Goal: Task Accomplishment & Management: Manage account settings

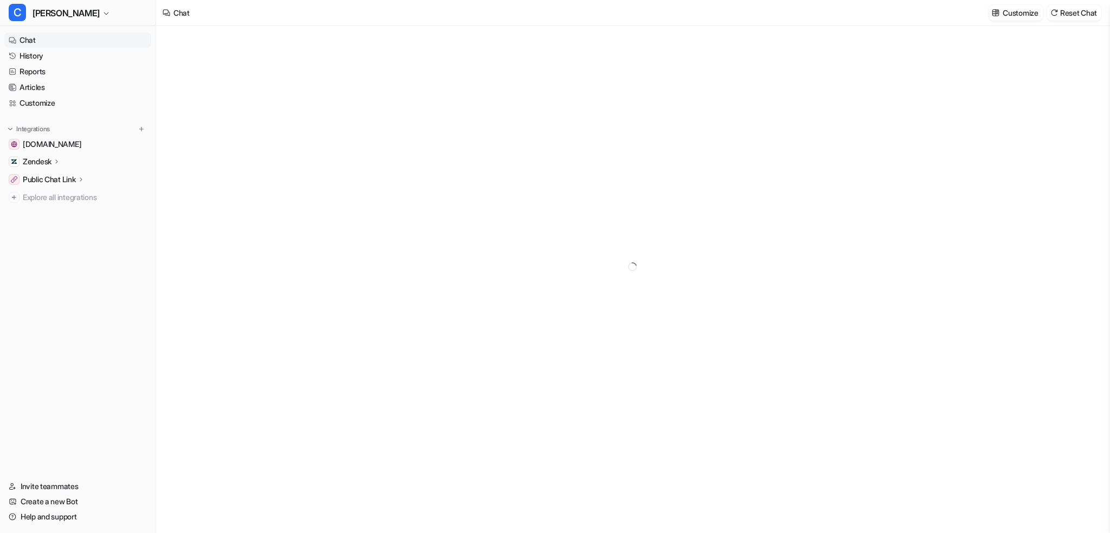
type textarea "**********"
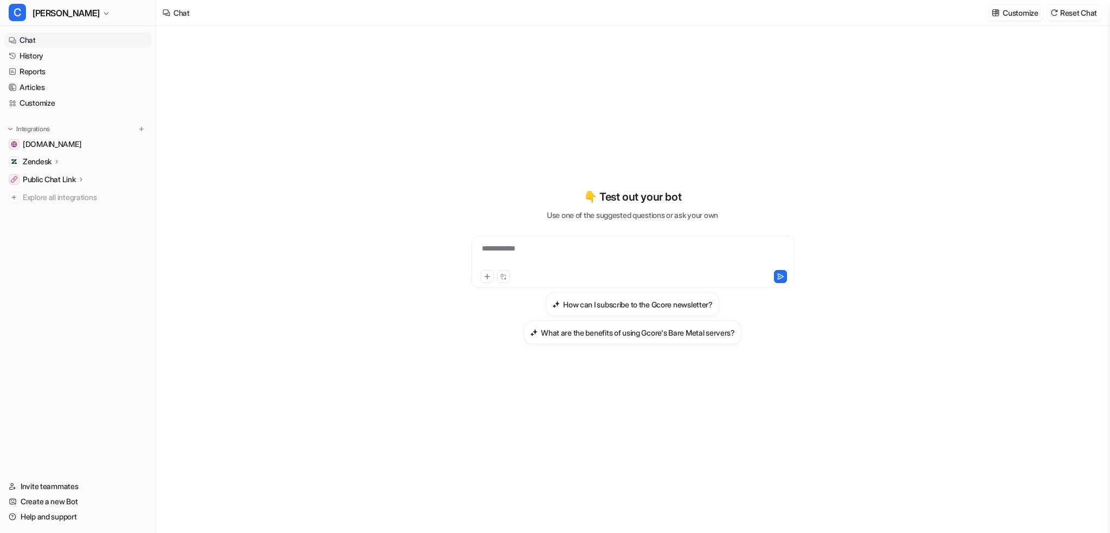
click at [716, 112] on div "**********" at bounding box center [632, 266] width 399 height 373
click at [46, 50] on link "History" at bounding box center [77, 55] width 147 height 15
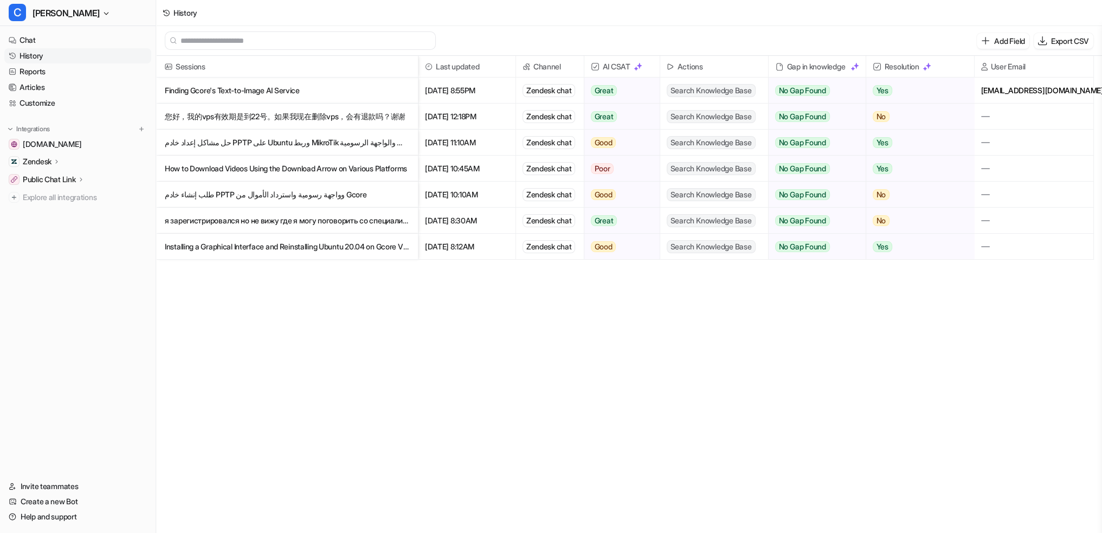
click at [249, 221] on p "я зарегистрировался но не вижу где я могу поговорить со специалистом?" at bounding box center [287, 221] width 244 height 26
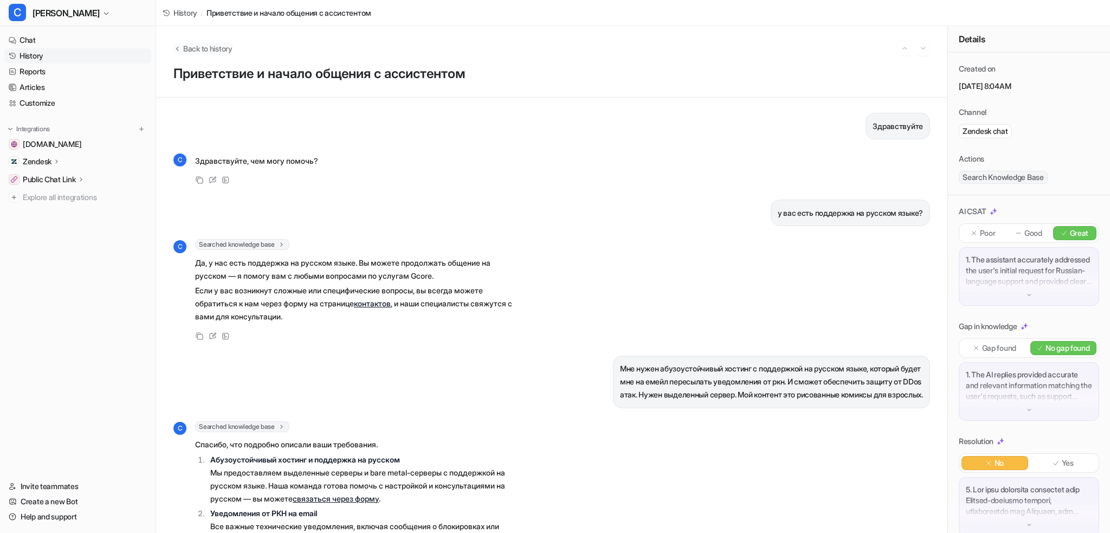
click at [228, 53] on span "Back to history" at bounding box center [207, 48] width 49 height 11
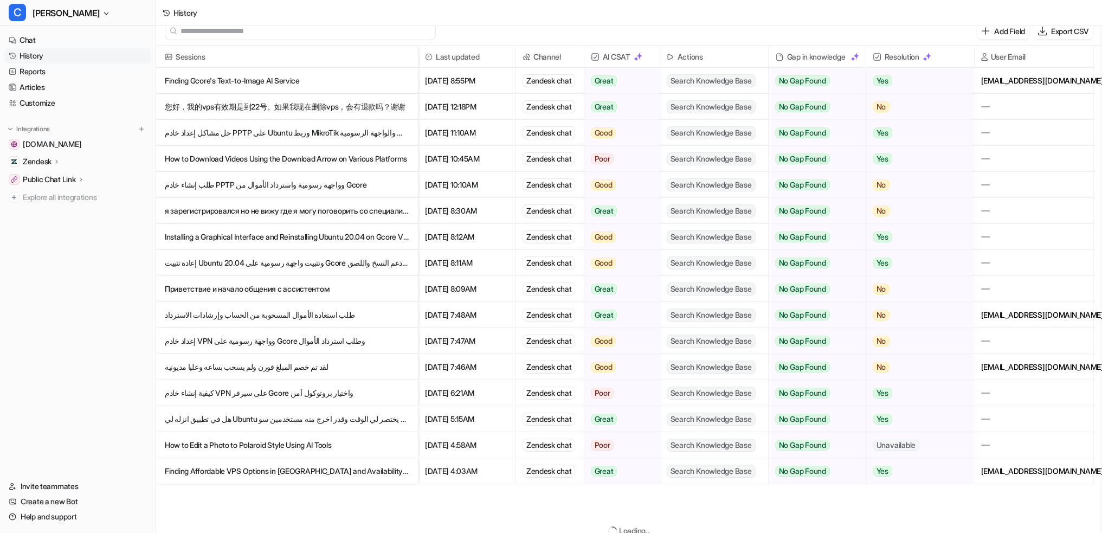
scroll to position [13, 0]
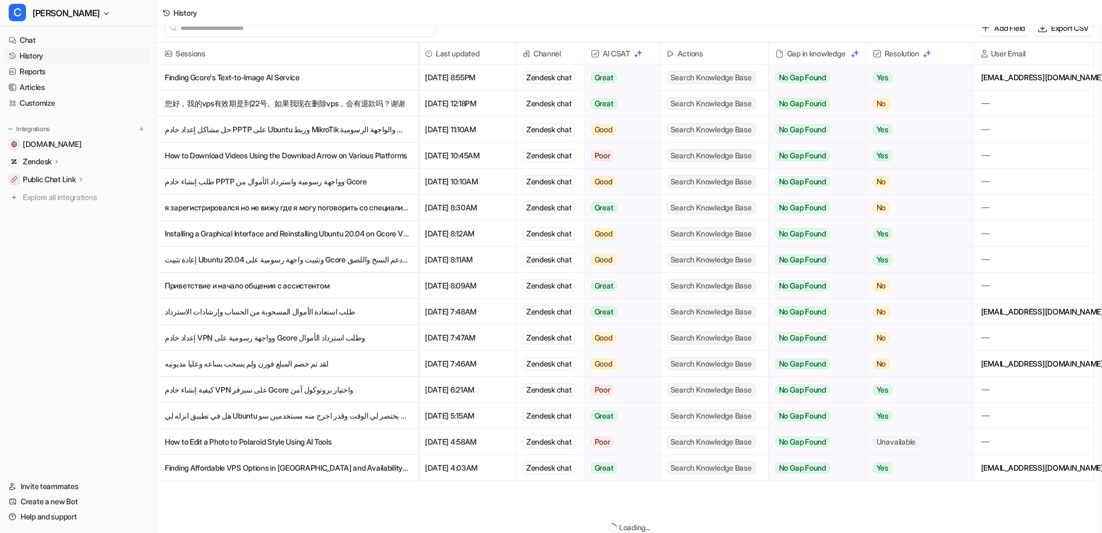
click at [308, 286] on p "Приветствие и начало общения с ассистентом" at bounding box center [287, 286] width 244 height 26
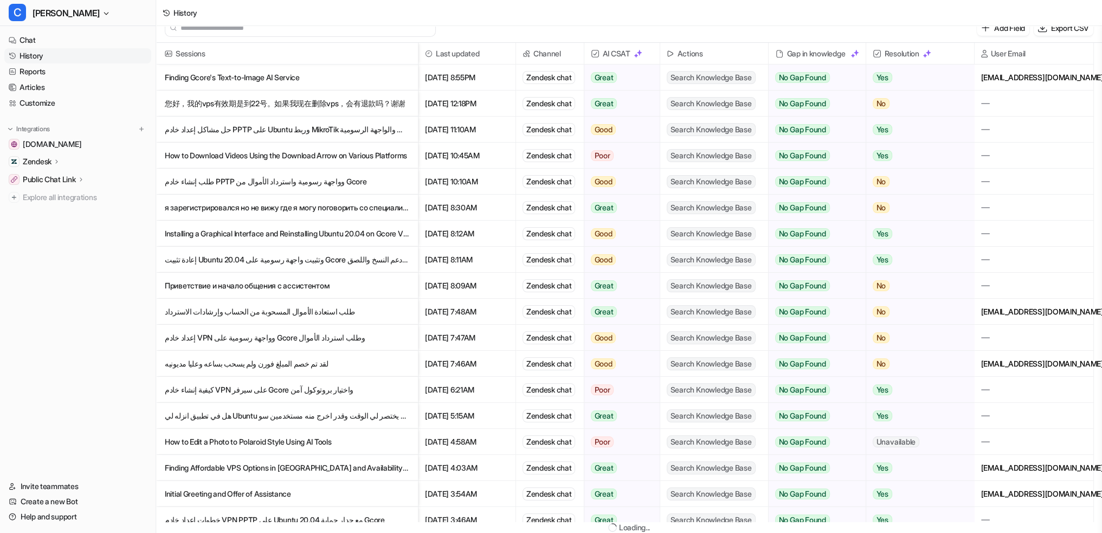
click at [311, 280] on p "Приветствие и начало общения с ассистентом" at bounding box center [287, 286] width 244 height 26
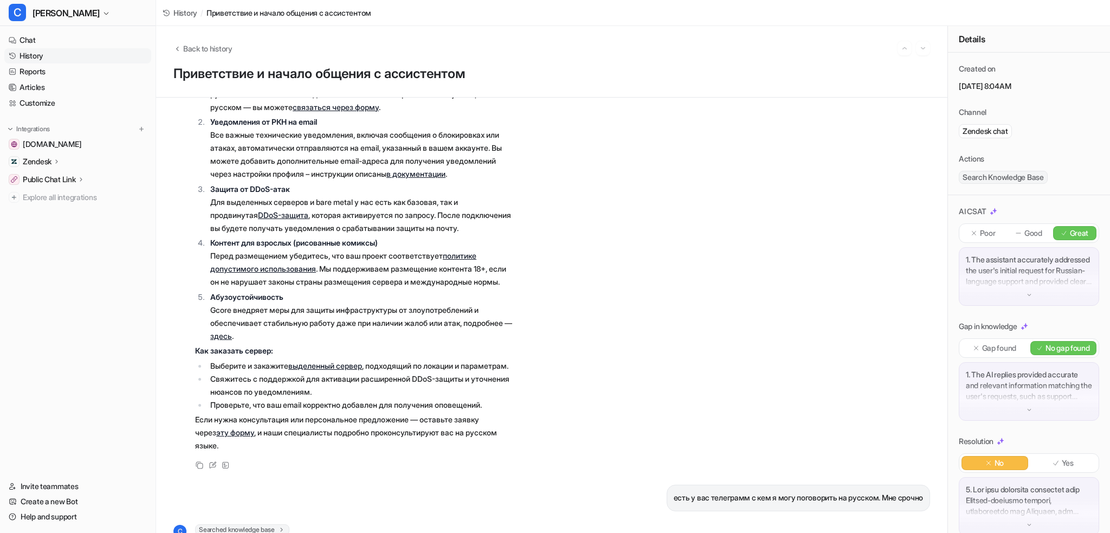
scroll to position [434, 0]
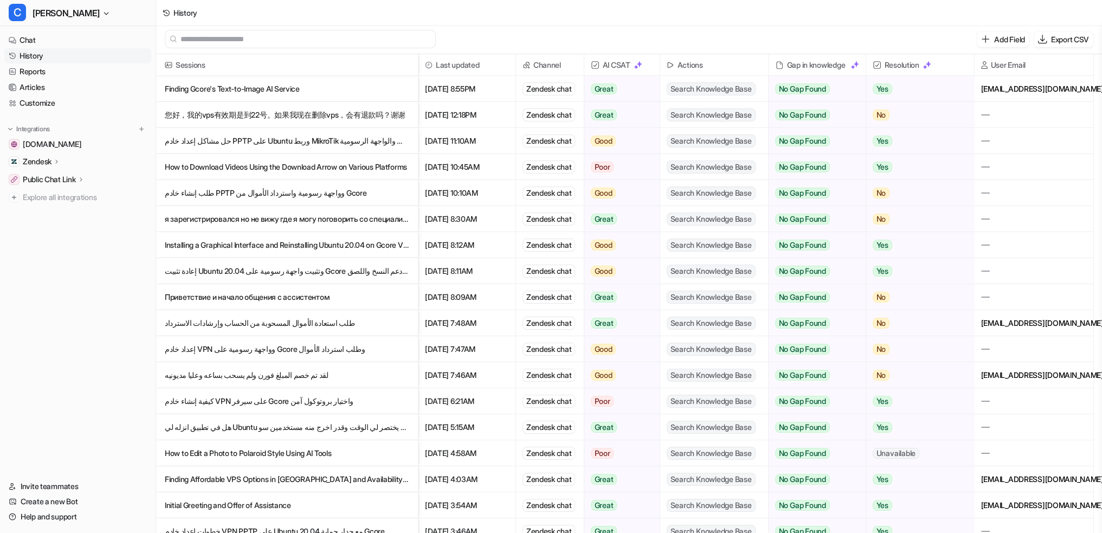
scroll to position [2, 0]
click at [285, 292] on p "Приветствие и начало общения с ассистентом" at bounding box center [287, 297] width 244 height 26
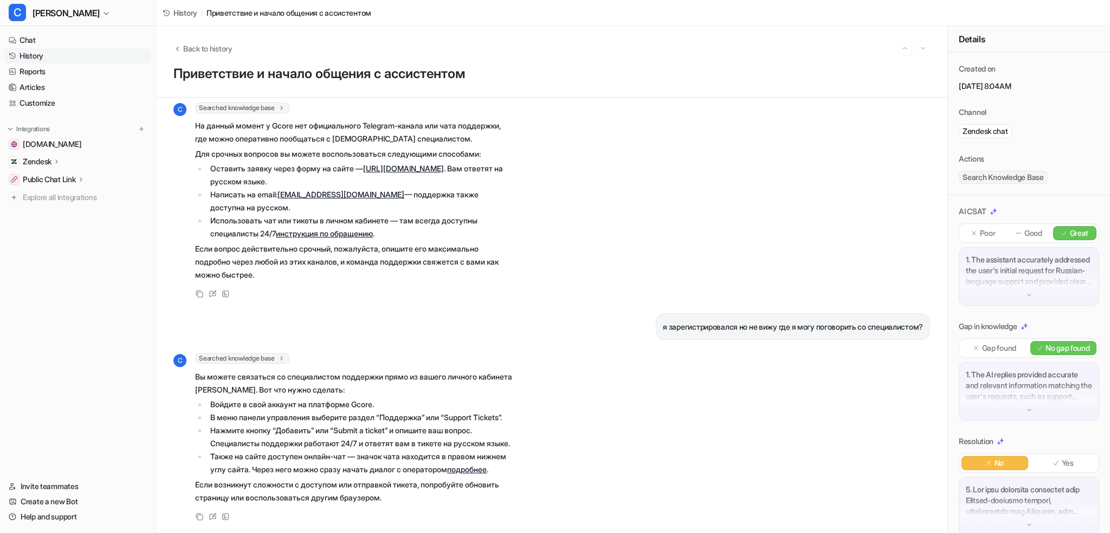
scroll to position [924, 0]
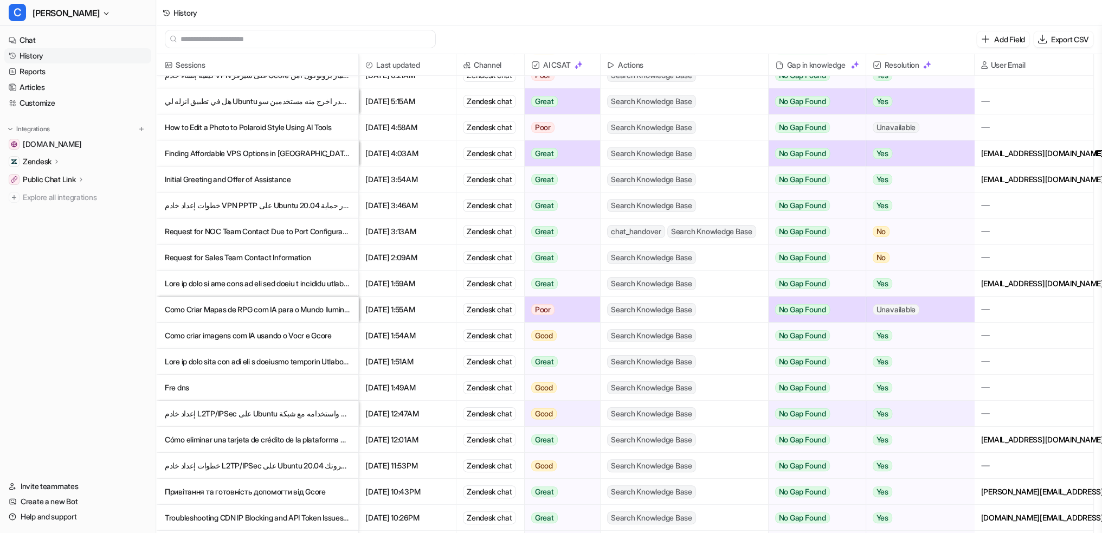
scroll to position [358, 0]
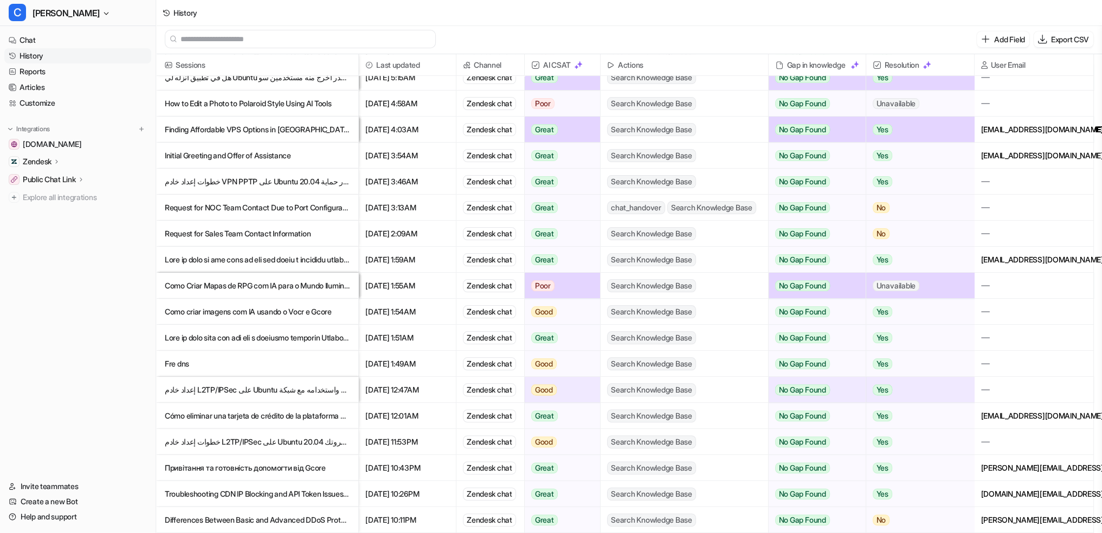
click at [262, 461] on p "Привітання та готовність допомогти від Gcore" at bounding box center [257, 468] width 185 height 26
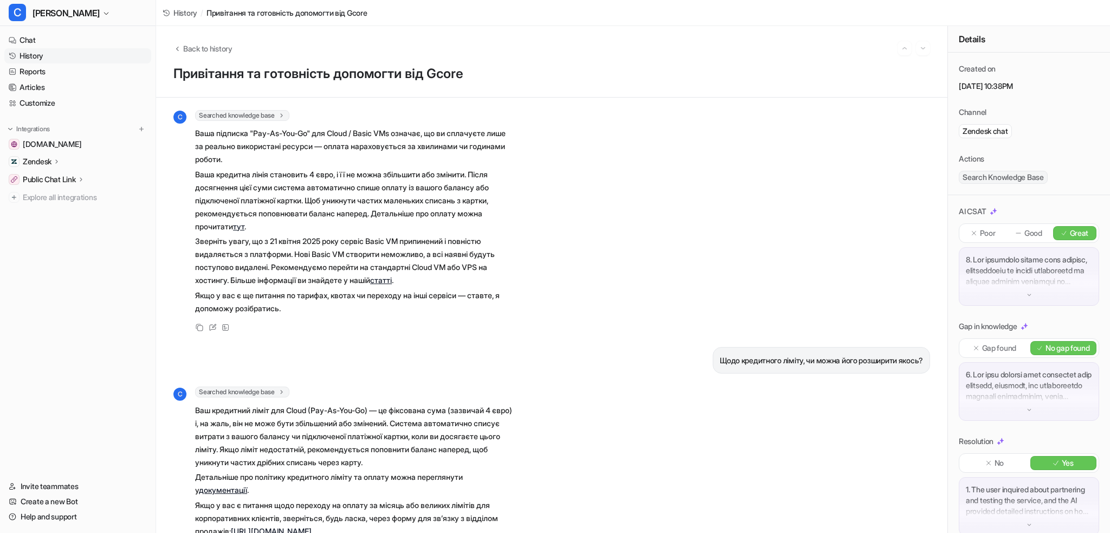
scroll to position [703, 0]
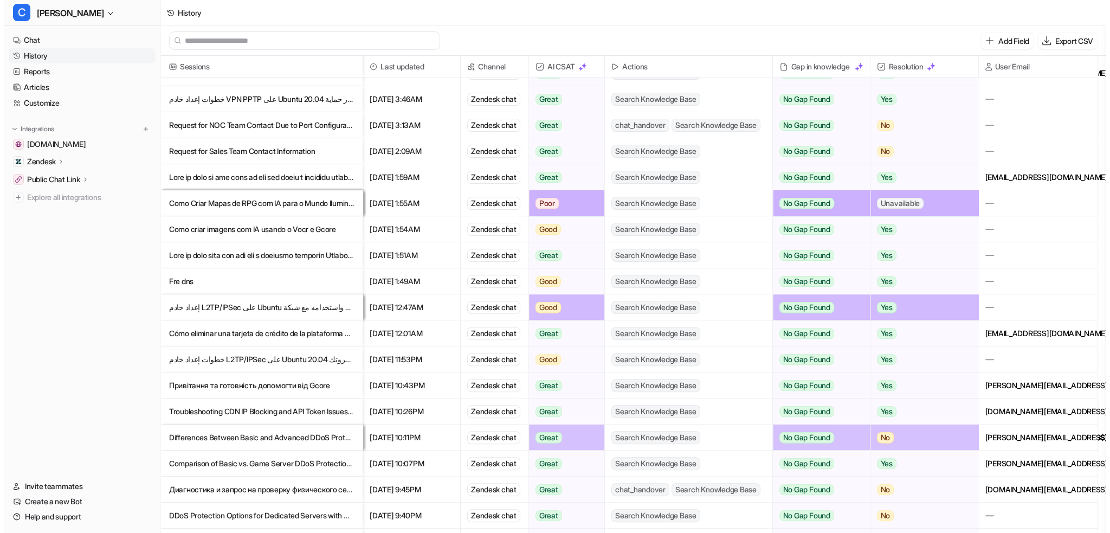
scroll to position [578, 0]
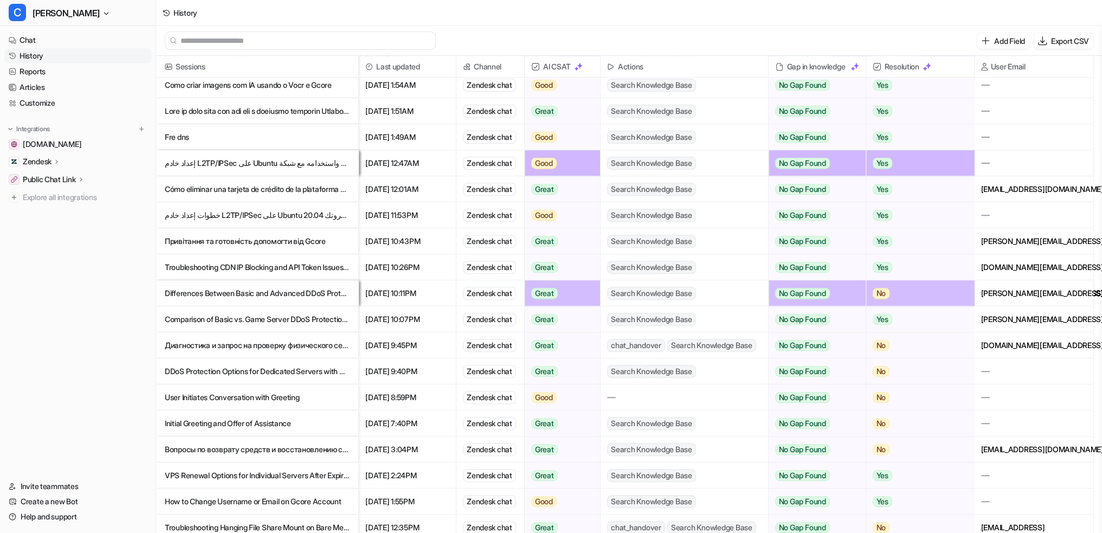
click at [262, 350] on p "Диагностика и запрос на проверку физического сетевого подключения сервера в Nut…" at bounding box center [257, 345] width 185 height 26
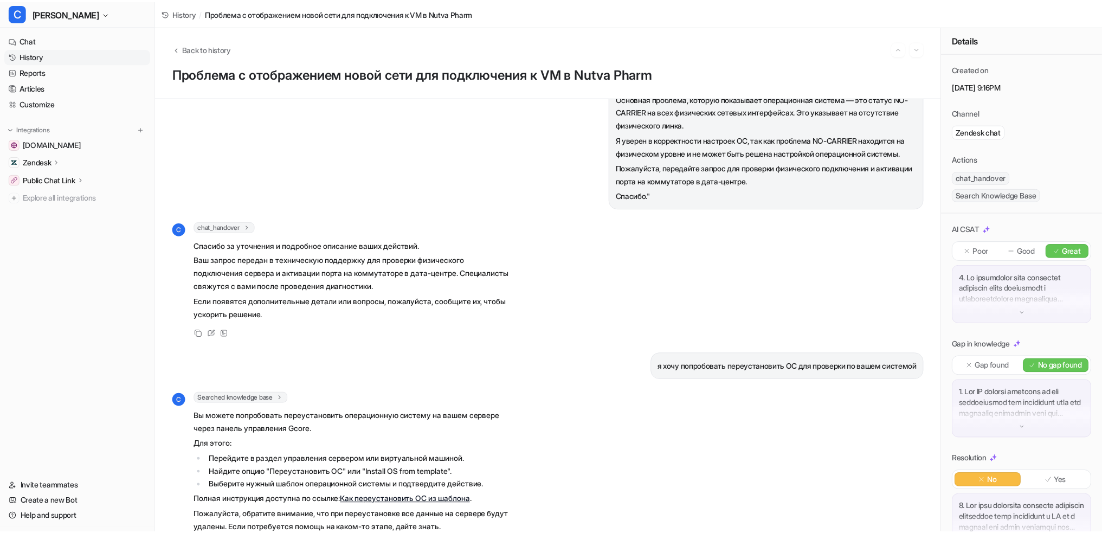
scroll to position [1169, 0]
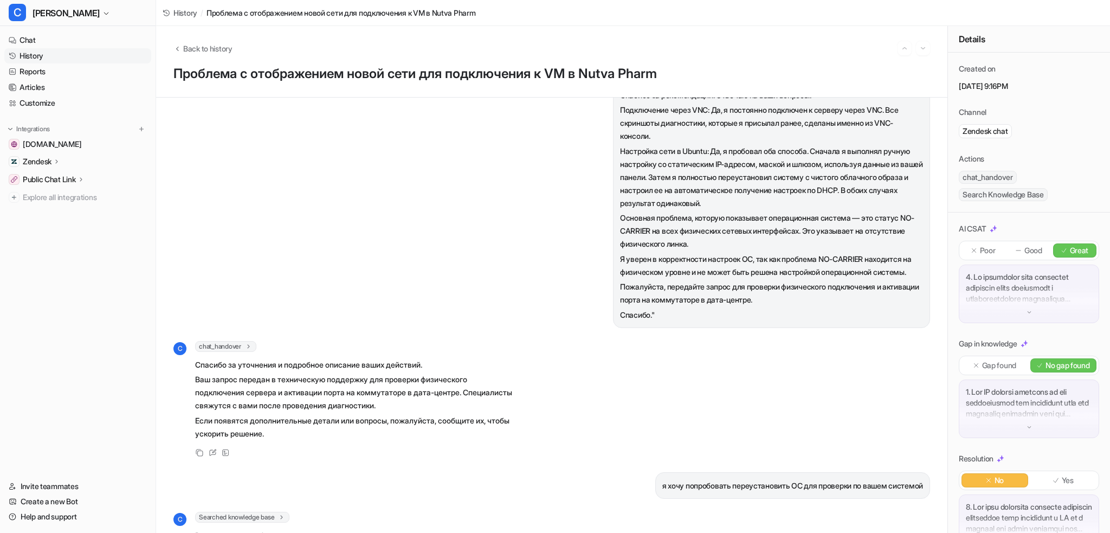
click at [189, 14] on span "History" at bounding box center [185, 12] width 24 height 11
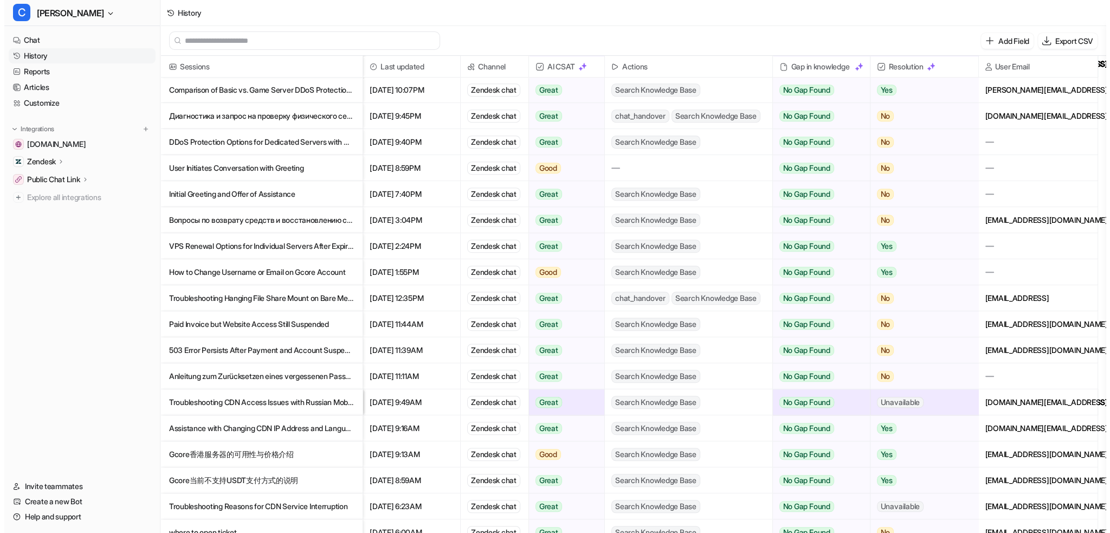
scroll to position [840, 0]
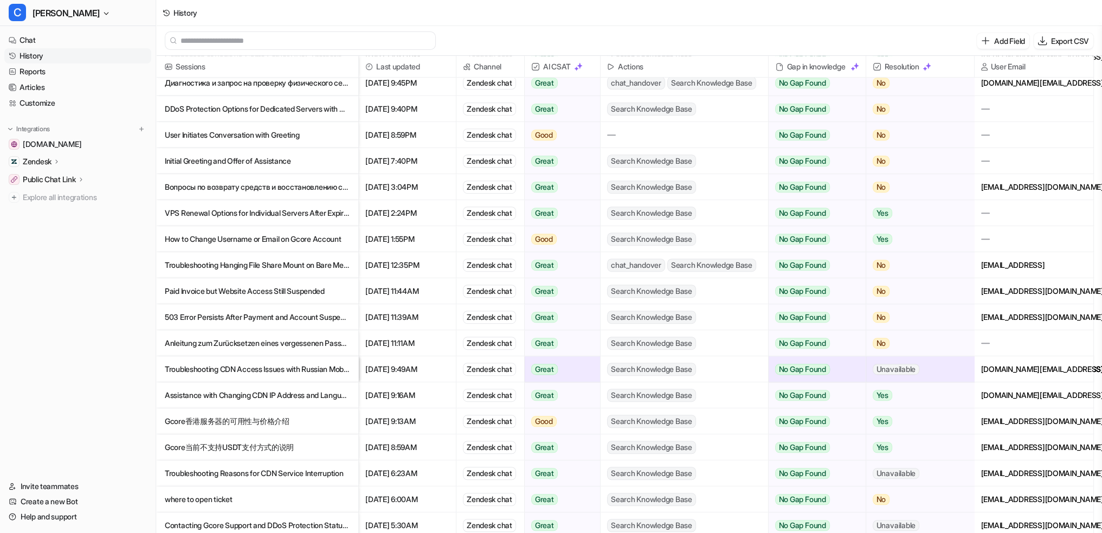
click at [267, 268] on p "Troubleshooting Hanging File Share Mount on Bare Metal Server" at bounding box center [257, 265] width 185 height 26
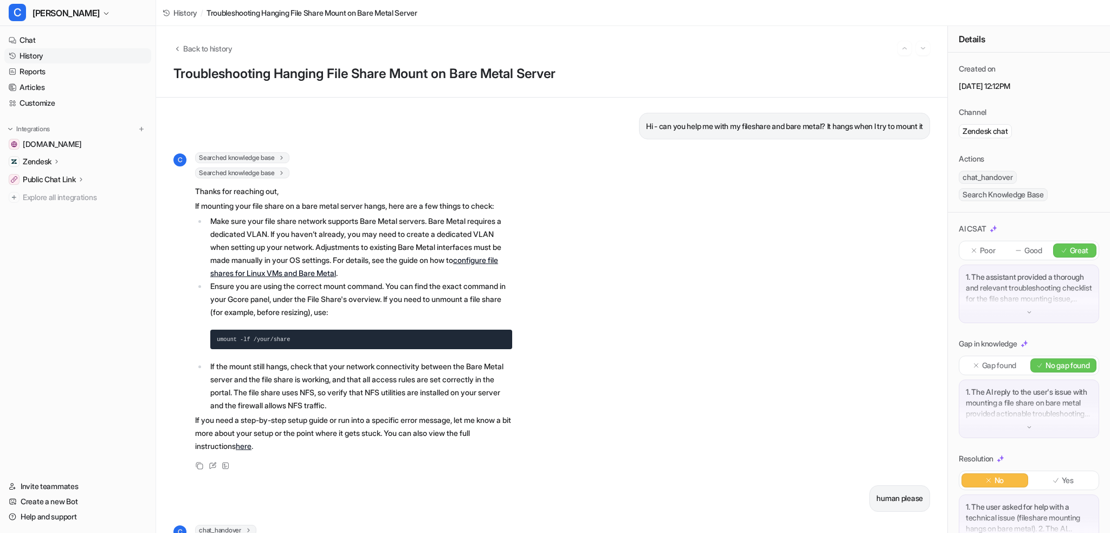
click at [670, 272] on div "C Searched knowledge base search_queries : [ "fileshare mount hangs bare metal"…" at bounding box center [551, 312] width 757 height 320
drag, startPoint x: 64, startPoint y: 40, endPoint x: 69, endPoint y: 28, distance: 13.6
click at [64, 40] on link "Chat" at bounding box center [77, 40] width 147 height 15
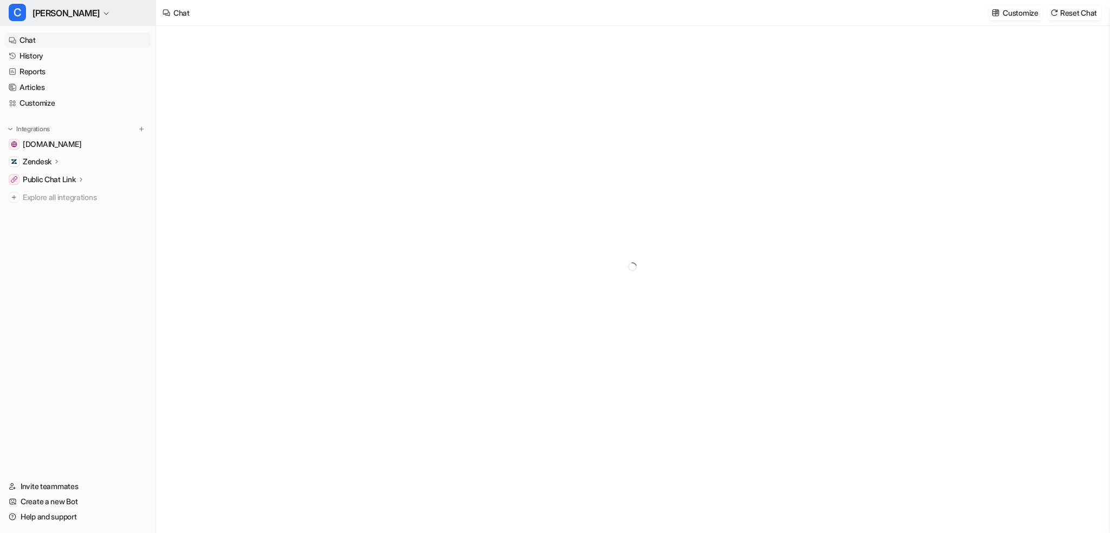
type textarea "**********"
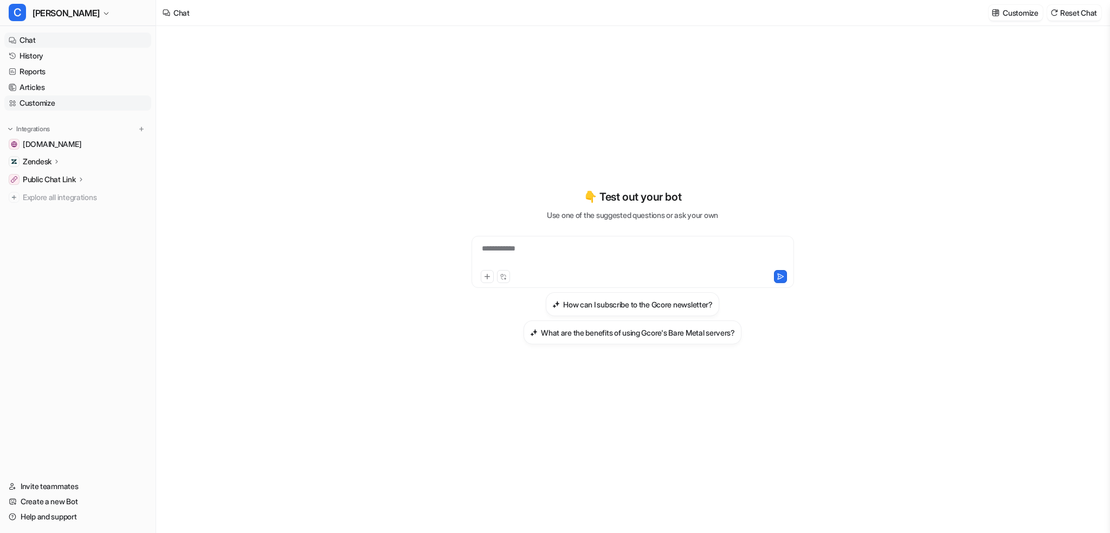
click at [74, 99] on link "Customize" at bounding box center [77, 102] width 147 height 15
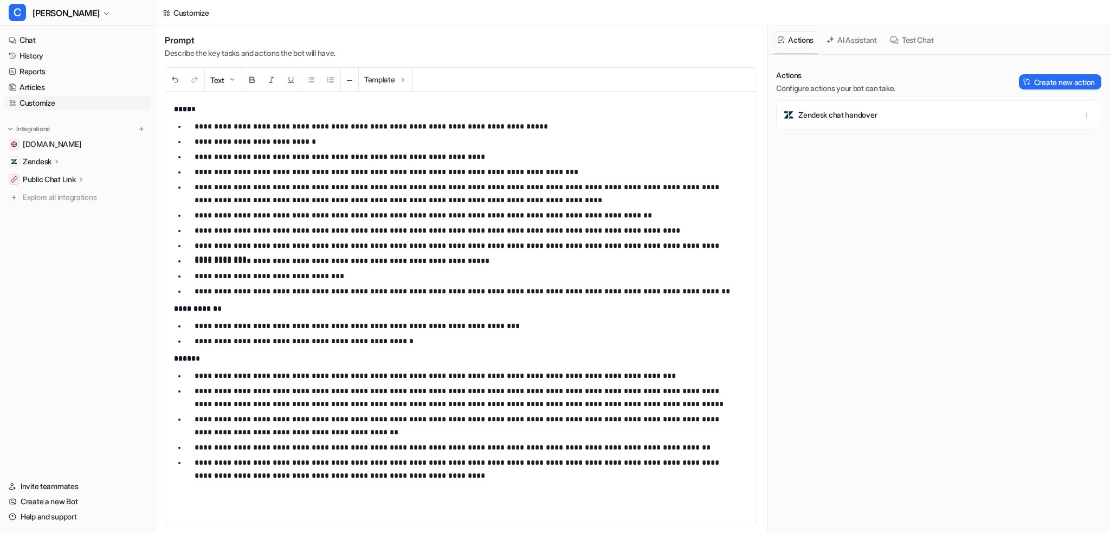
click at [865, 42] on button "AI Assistant" at bounding box center [852, 39] width 59 height 17
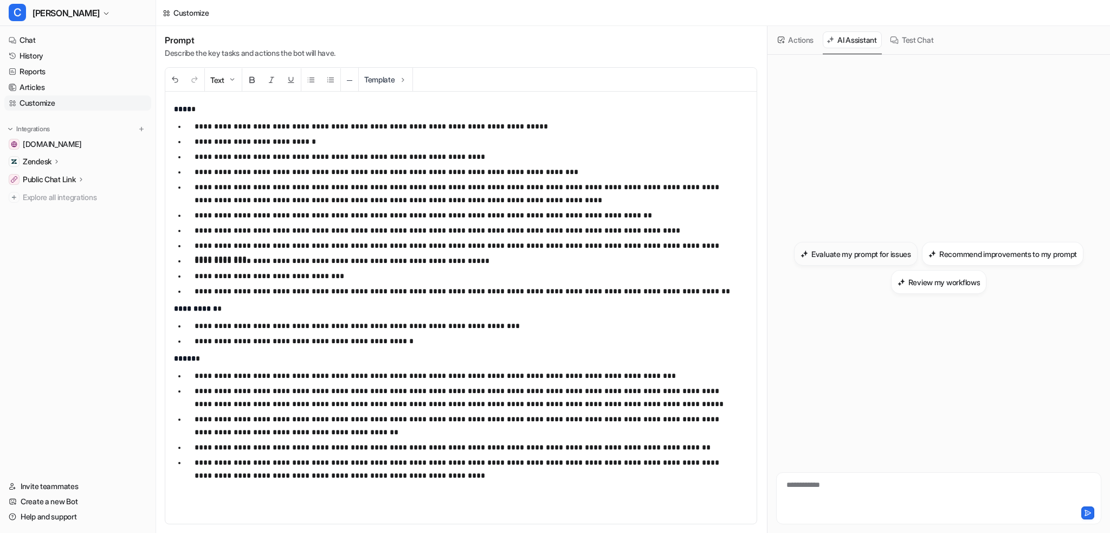
click at [856, 257] on h3 "Evaluate my prompt for issues" at bounding box center [861, 253] width 100 height 11
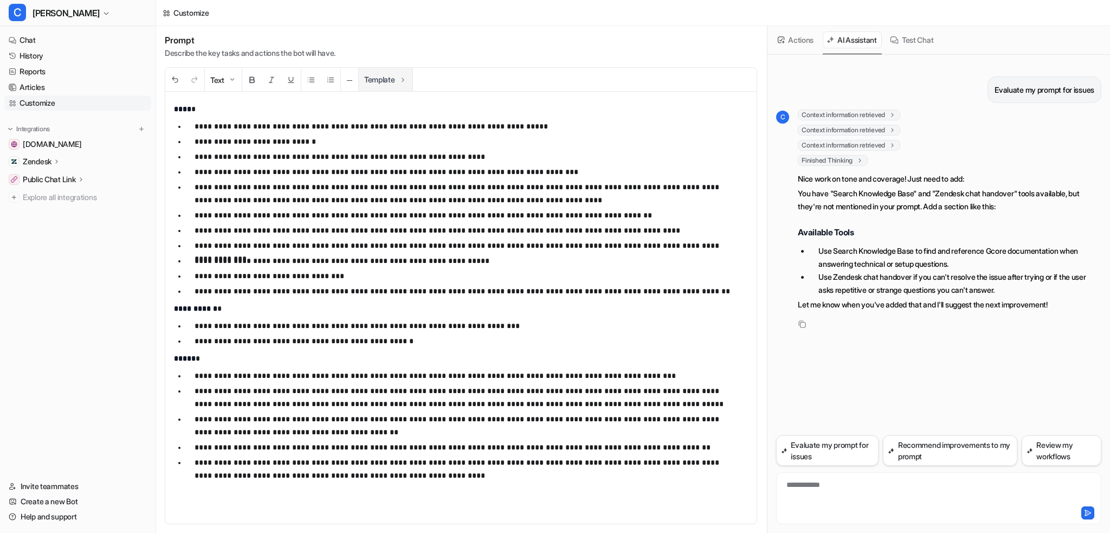
click at [389, 80] on button "Template" at bounding box center [386, 79] width 54 height 23
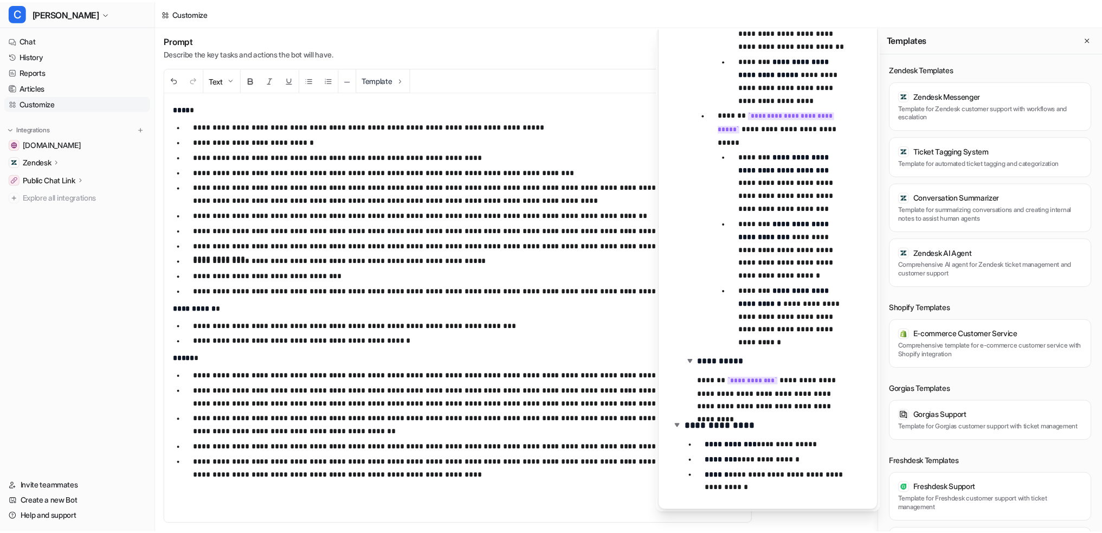
scroll to position [851, 0]
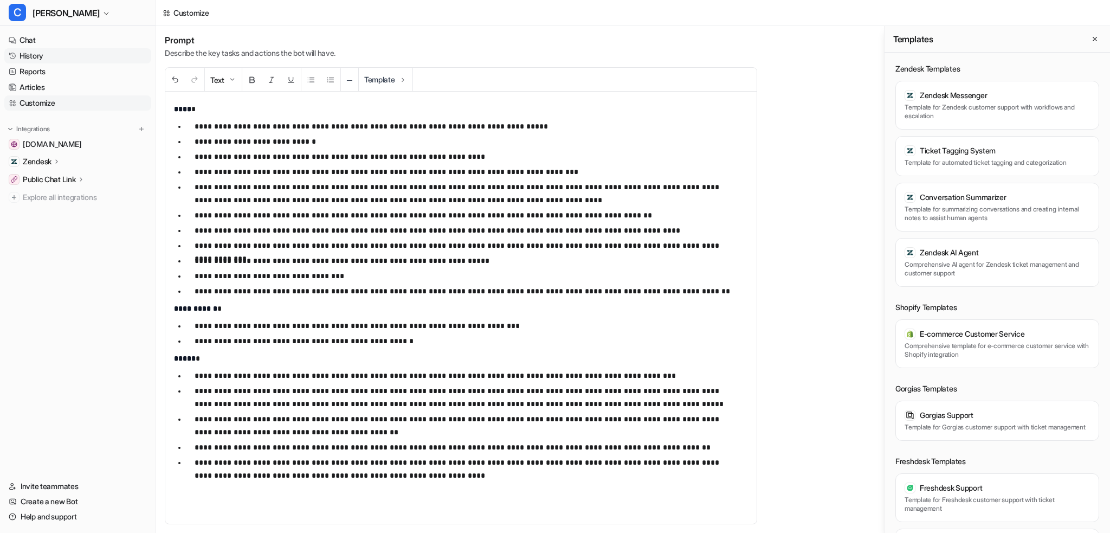
click at [111, 53] on link "History" at bounding box center [77, 55] width 147 height 15
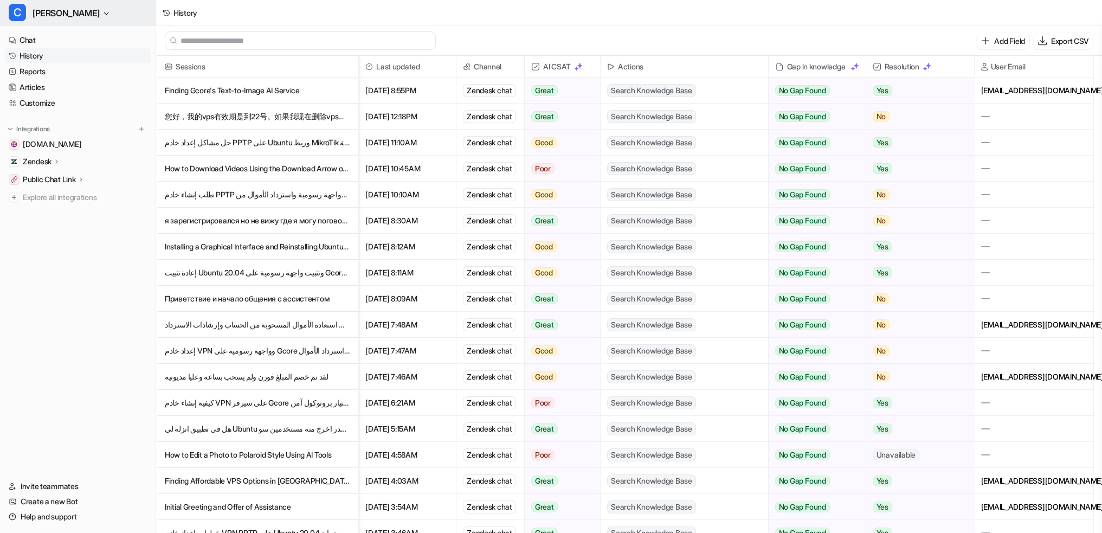
click at [44, 12] on span "[PERSON_NAME]" at bounding box center [66, 12] width 67 height 15
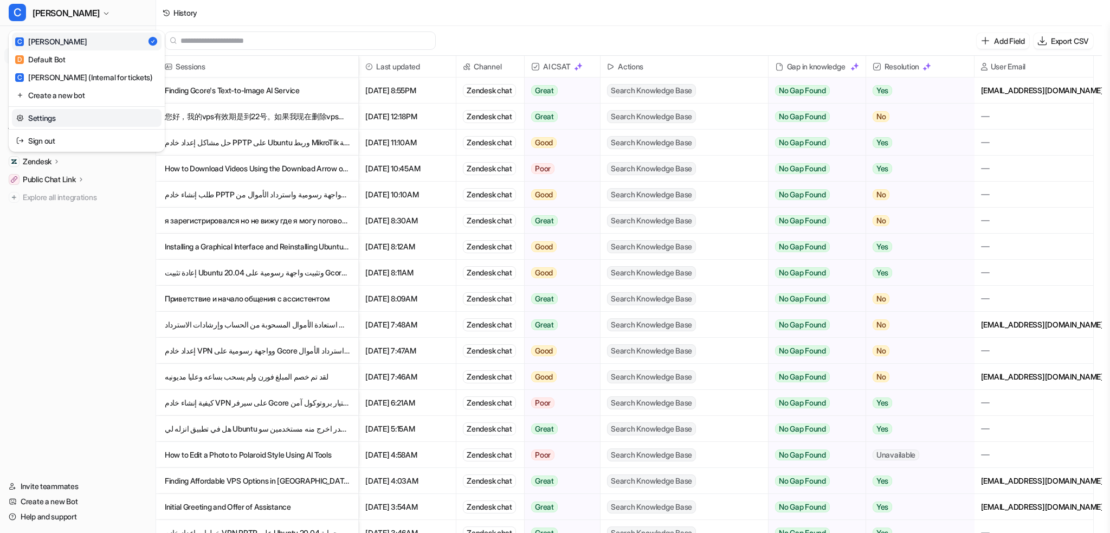
click at [72, 119] on link "Settings" at bounding box center [87, 118] width 150 height 18
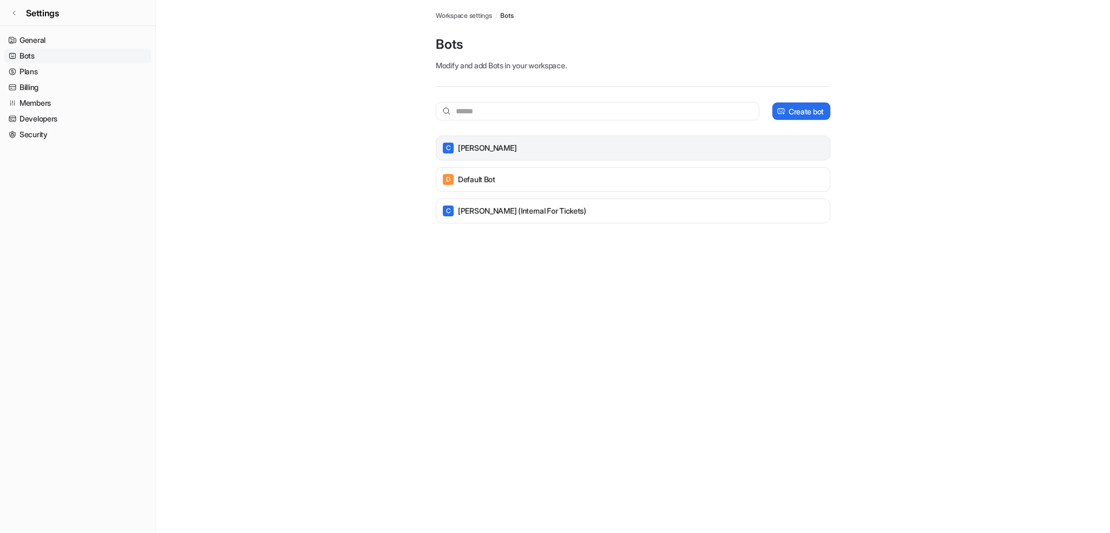
click at [501, 151] on div "C [PERSON_NAME]" at bounding box center [633, 147] width 385 height 15
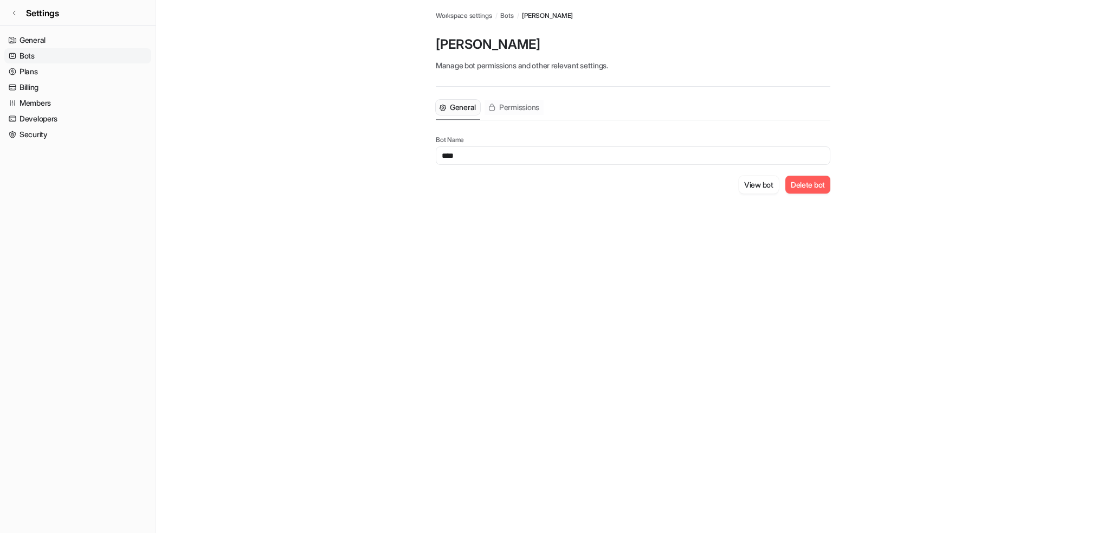
click at [519, 105] on span "Permissions" at bounding box center [519, 107] width 40 height 11
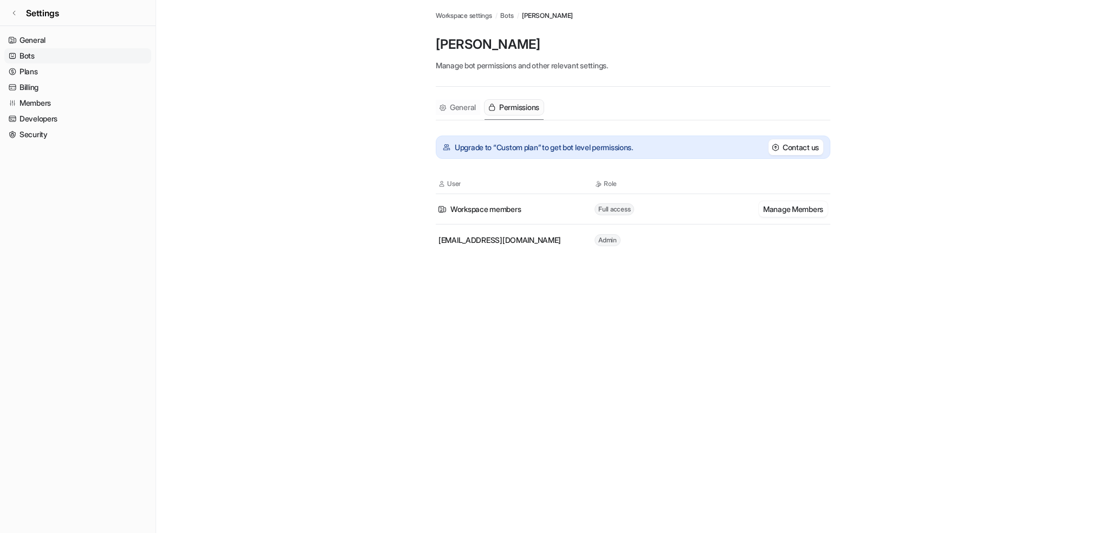
click at [457, 107] on span "General" at bounding box center [463, 107] width 26 height 11
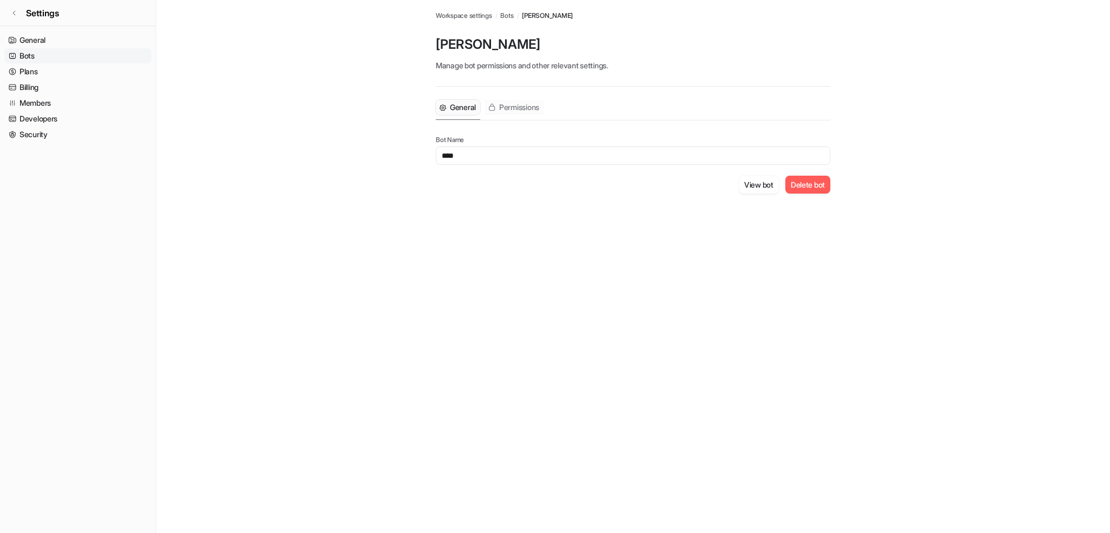
click at [500, 108] on button "Permissions" at bounding box center [514, 107] width 59 height 15
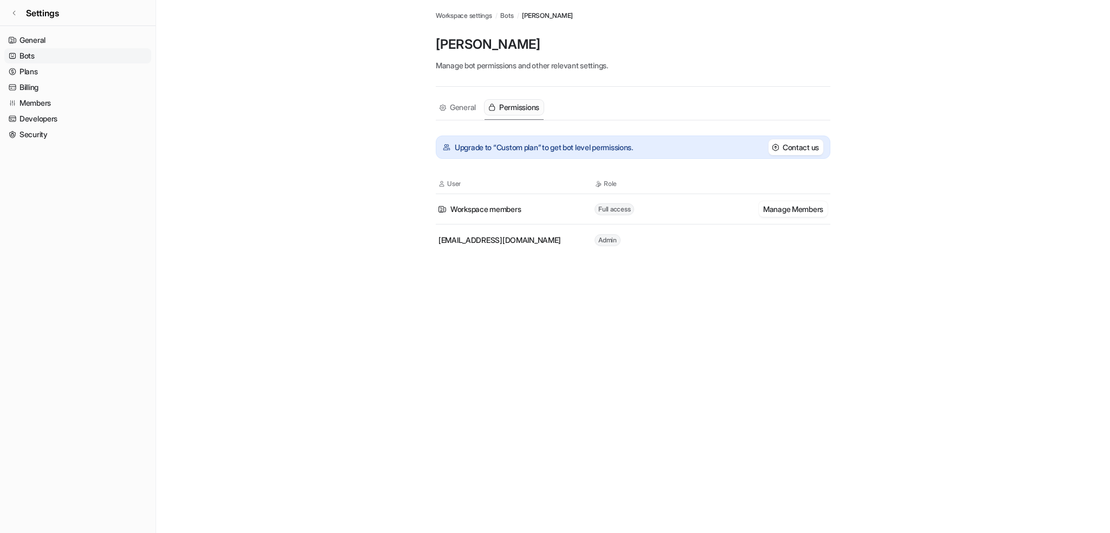
click at [482, 13] on span "Workspace settings" at bounding box center [464, 16] width 56 height 10
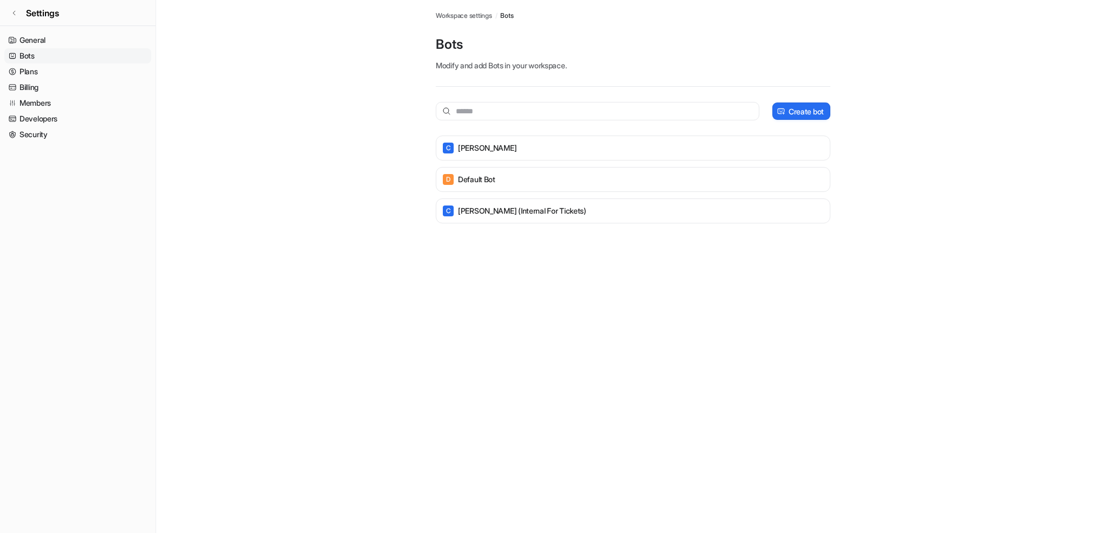
click at [62, 41] on link "General" at bounding box center [77, 40] width 147 height 15
click at [54, 35] on link "General" at bounding box center [77, 40] width 147 height 15
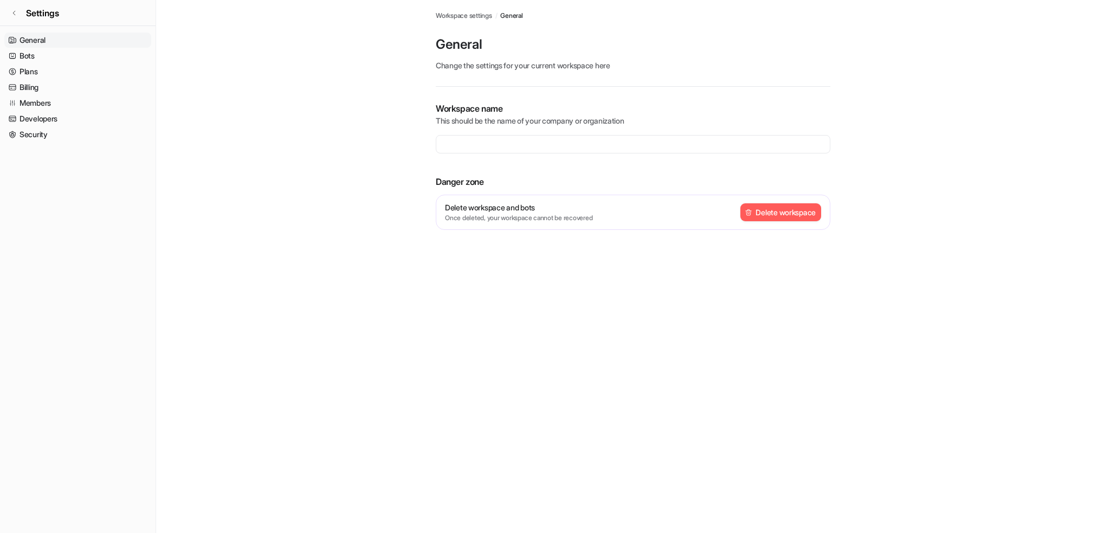
type input "**********"
click at [443, 21] on div "**********" at bounding box center [633, 128] width 395 height 256
click at [471, 9] on div "**********" at bounding box center [633, 128] width 395 height 256
click at [471, 21] on div "**********" at bounding box center [633, 128] width 395 height 256
click at [473, 17] on span "Workspace settings" at bounding box center [464, 16] width 56 height 10
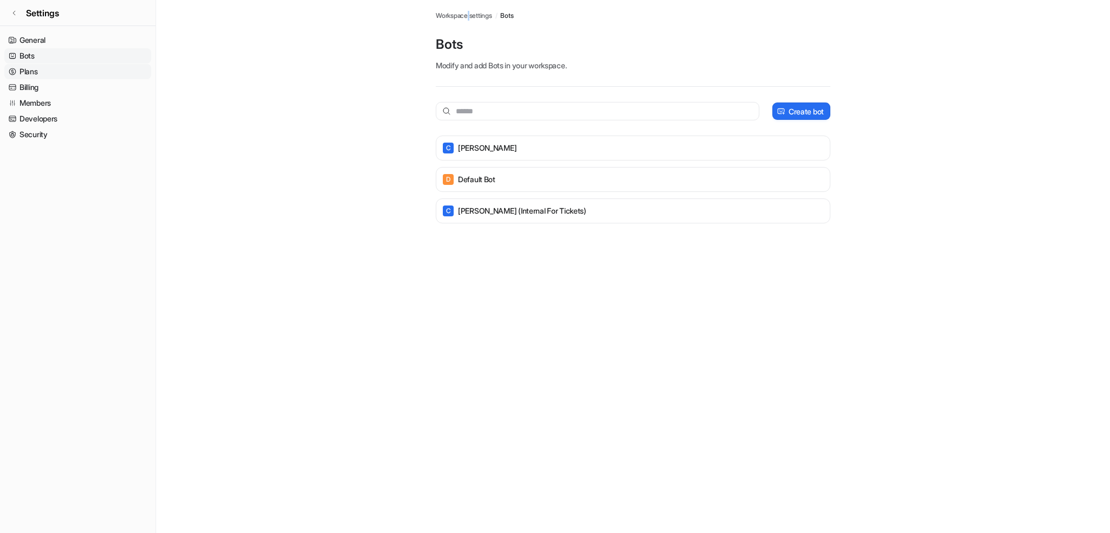
click at [52, 77] on link "Plans" at bounding box center [77, 71] width 147 height 15
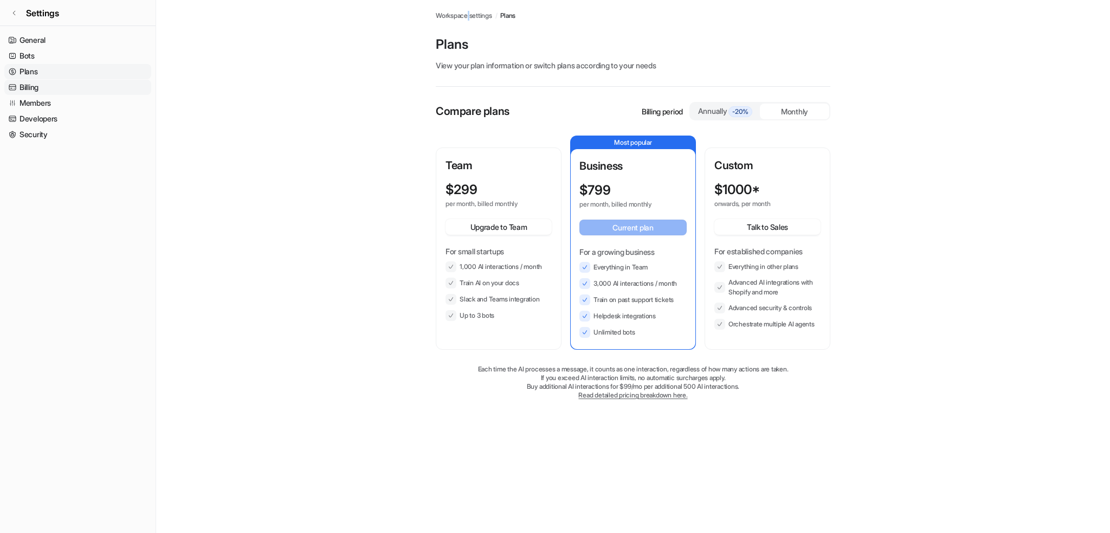
click at [52, 91] on link "Billing" at bounding box center [77, 87] width 147 height 15
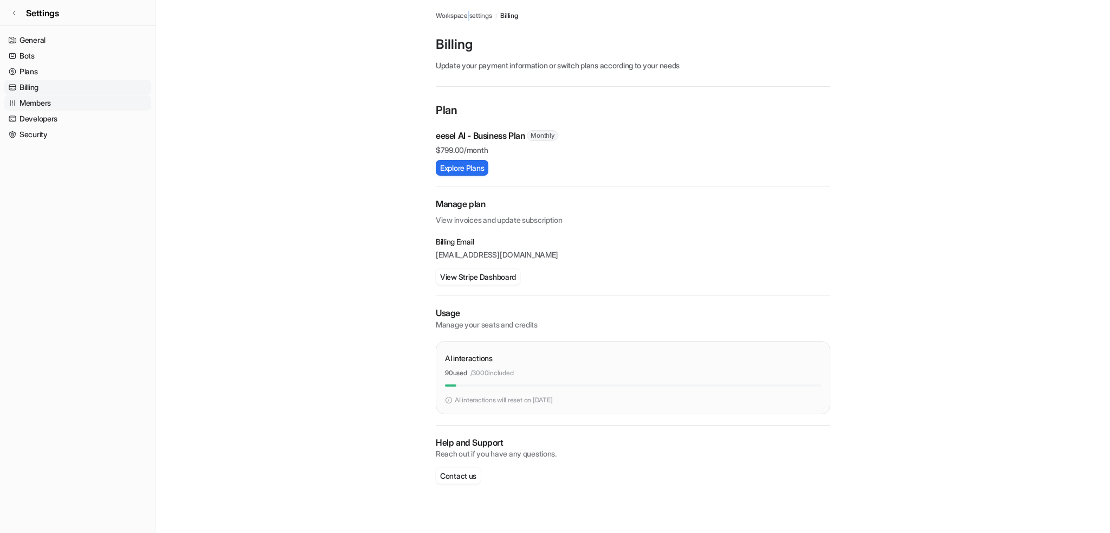
click at [82, 97] on link "Members" at bounding box center [77, 102] width 147 height 15
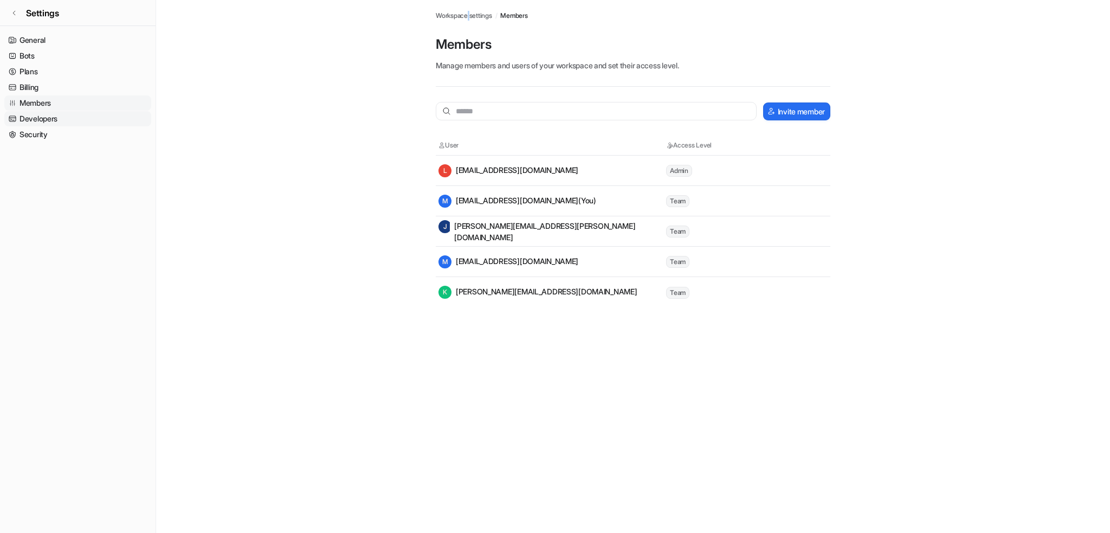
click at [95, 114] on link "Developers" at bounding box center [77, 118] width 147 height 15
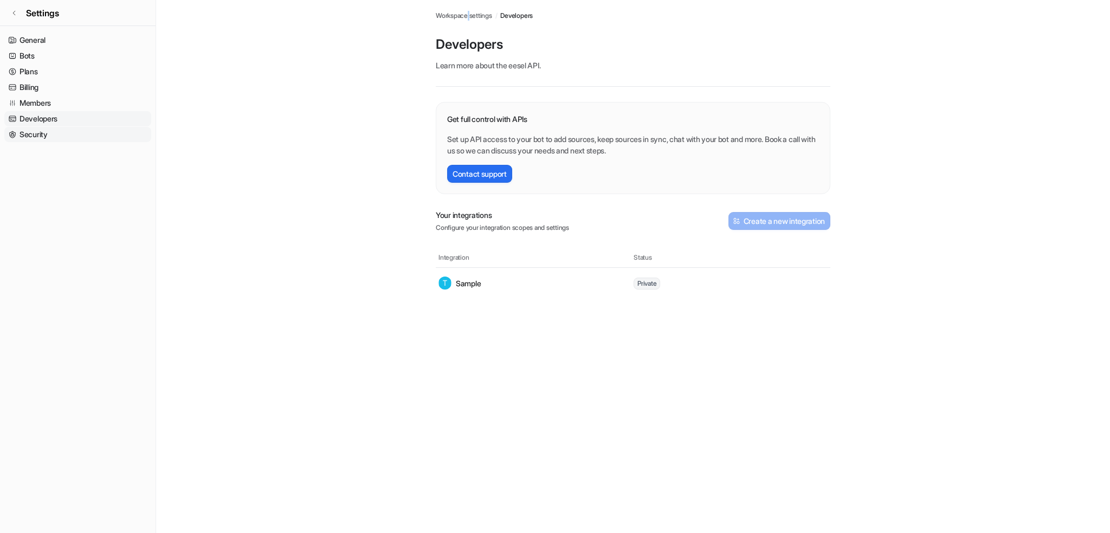
click at [98, 132] on link "Security" at bounding box center [77, 134] width 147 height 15
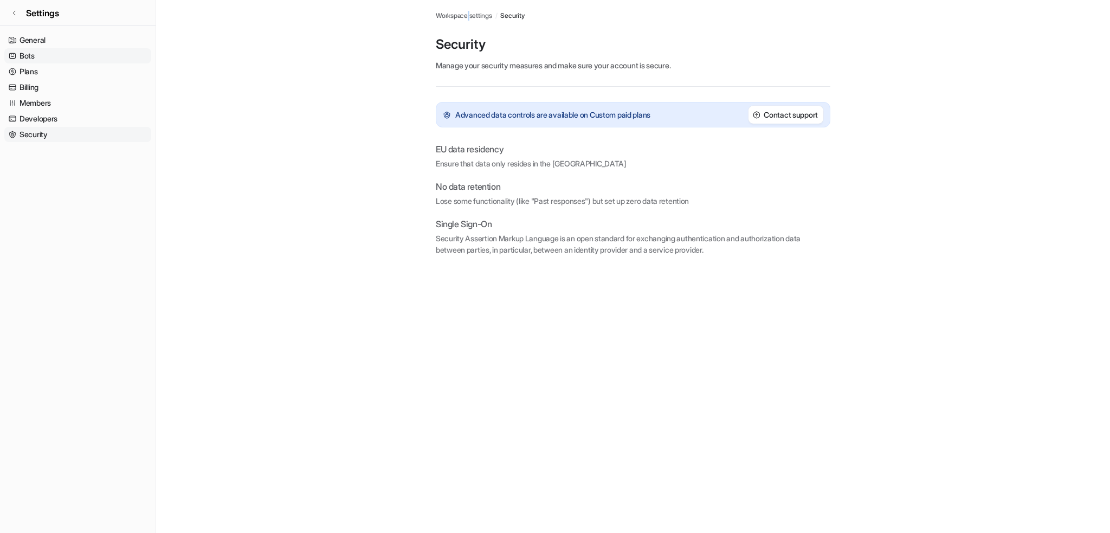
click at [89, 60] on link "Bots" at bounding box center [77, 55] width 147 height 15
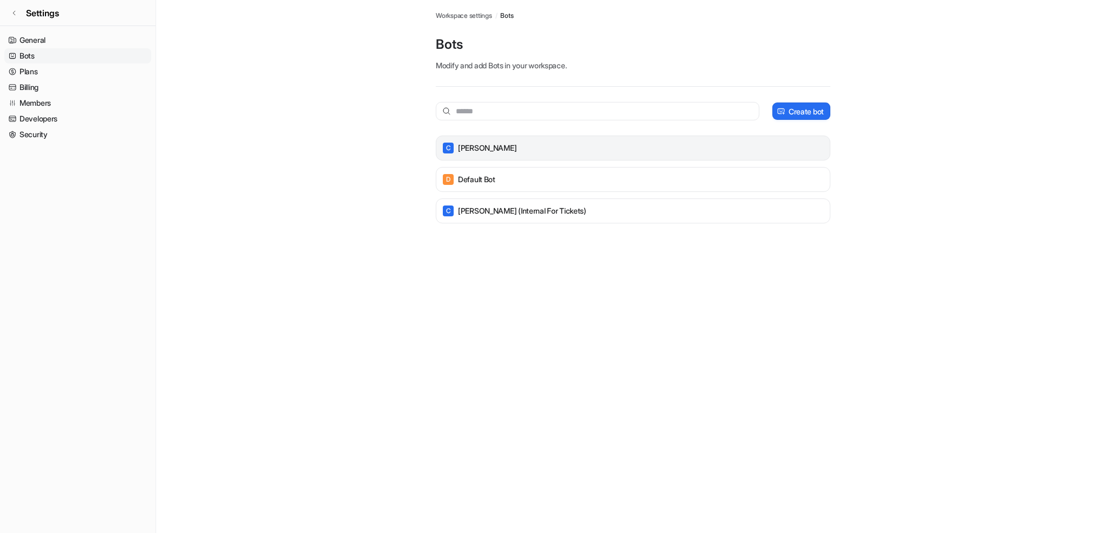
click at [494, 147] on div "C [PERSON_NAME]" at bounding box center [633, 147] width 385 height 15
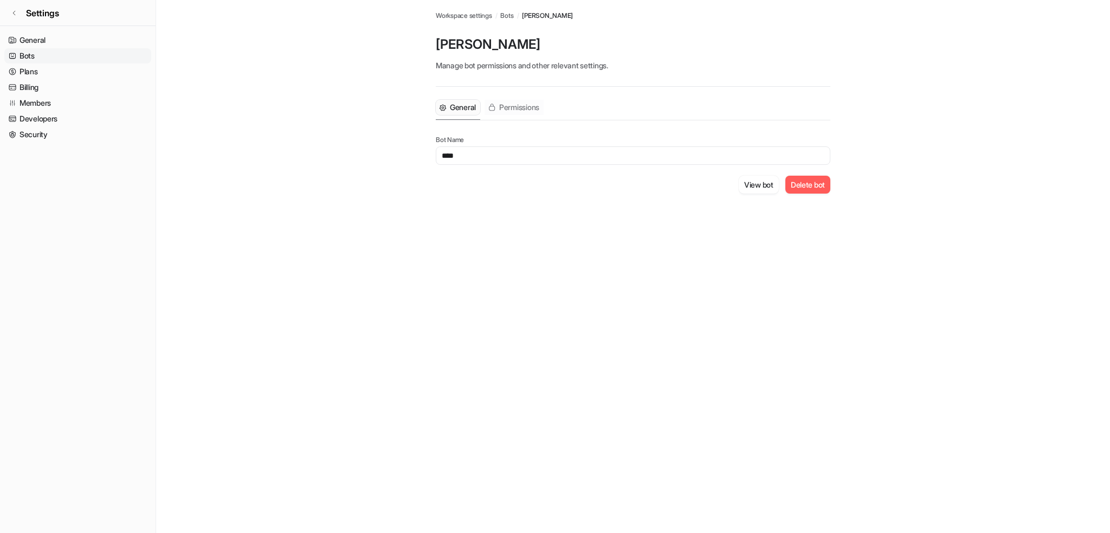
click at [523, 111] on span "Permissions" at bounding box center [519, 107] width 40 height 11
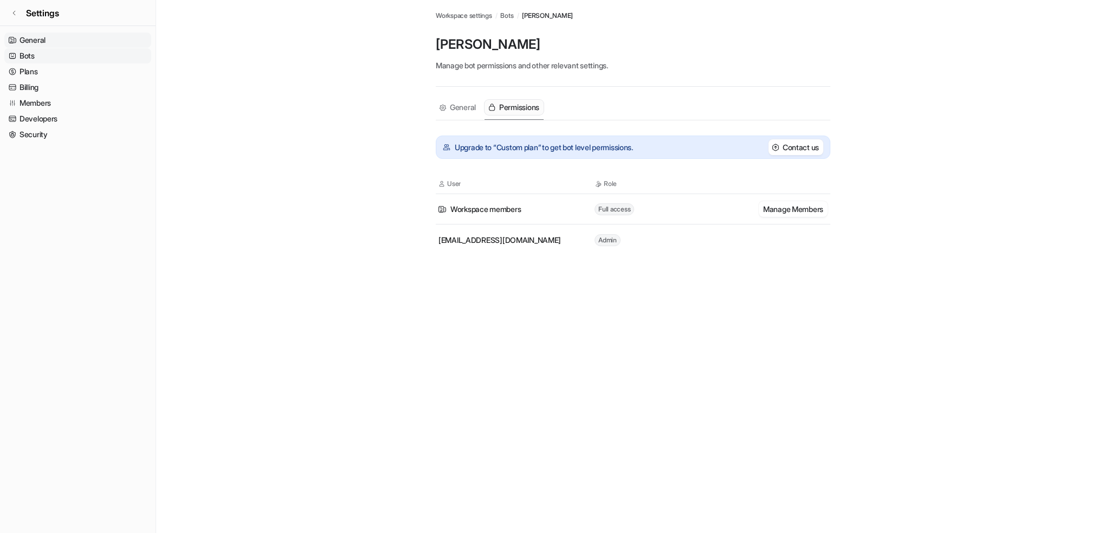
click at [89, 42] on link "General" at bounding box center [77, 40] width 147 height 15
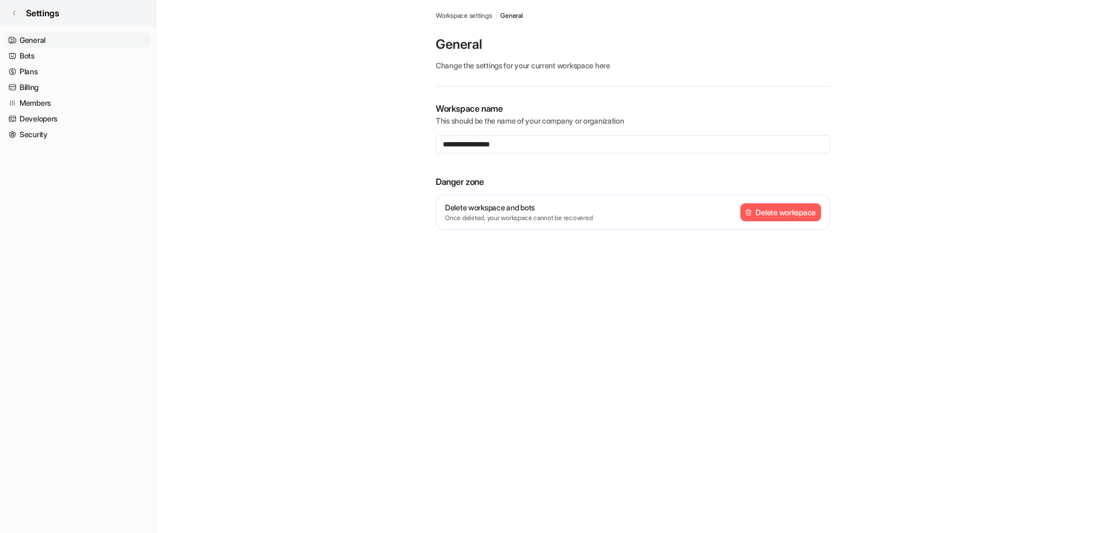
click at [59, 17] on span "Settings" at bounding box center [42, 13] width 33 height 13
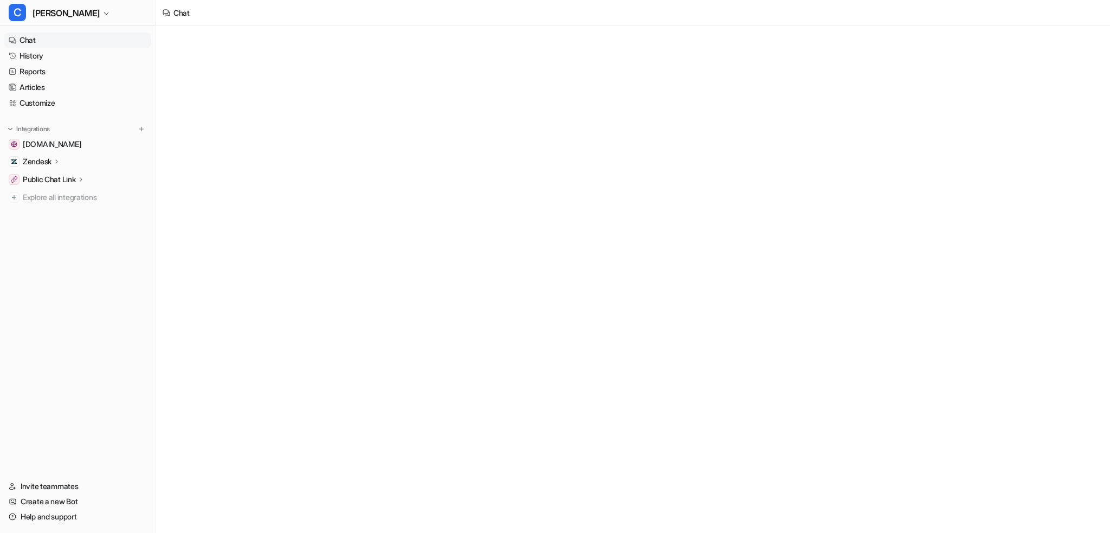
click at [76, 43] on link "Chat" at bounding box center [77, 40] width 147 height 15
click at [63, 106] on link "Customize" at bounding box center [77, 102] width 147 height 15
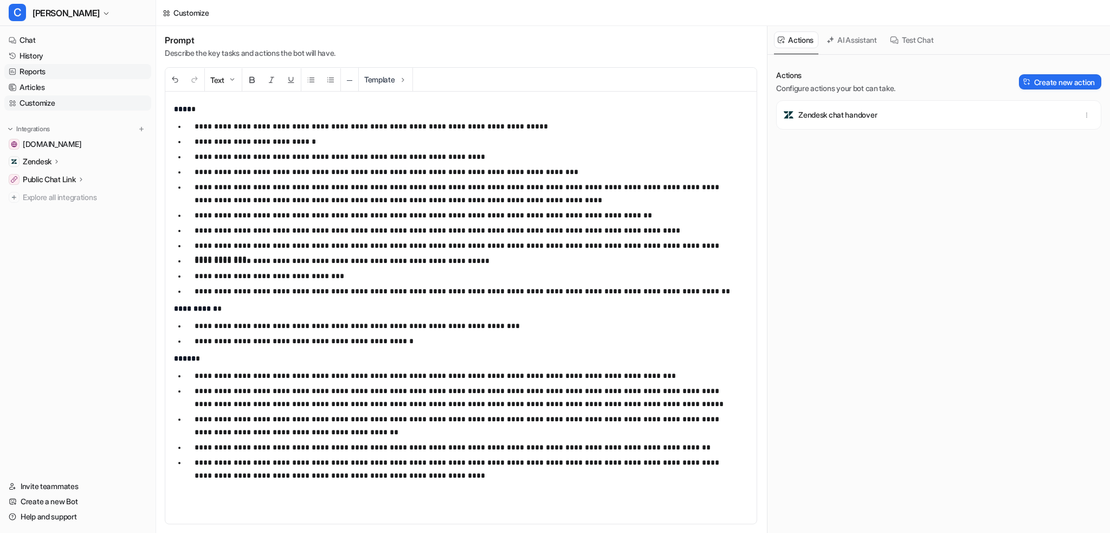
click at [75, 69] on link "Reports" at bounding box center [77, 71] width 147 height 15
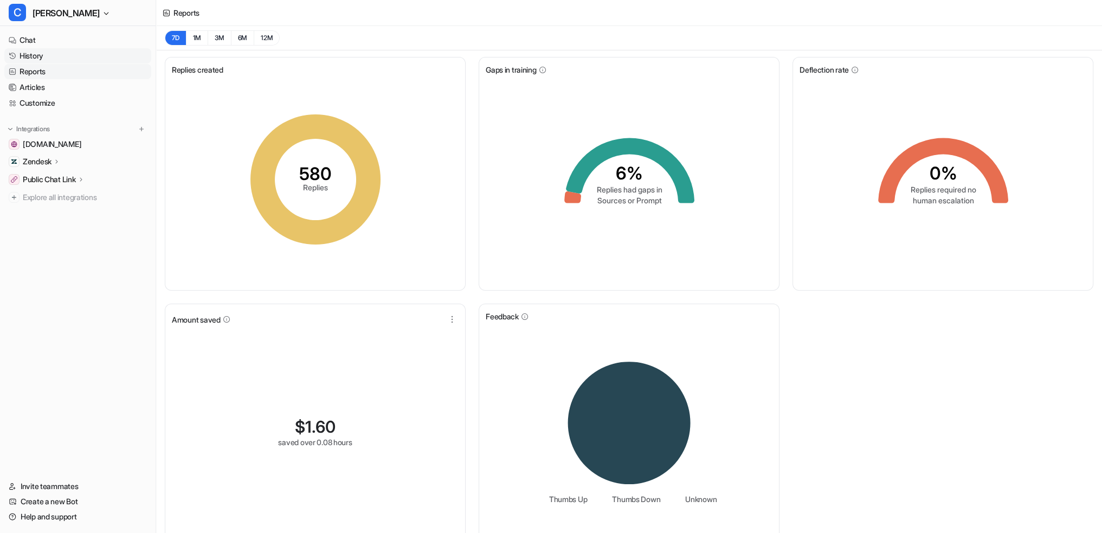
click at [78, 59] on link "History" at bounding box center [77, 55] width 147 height 15
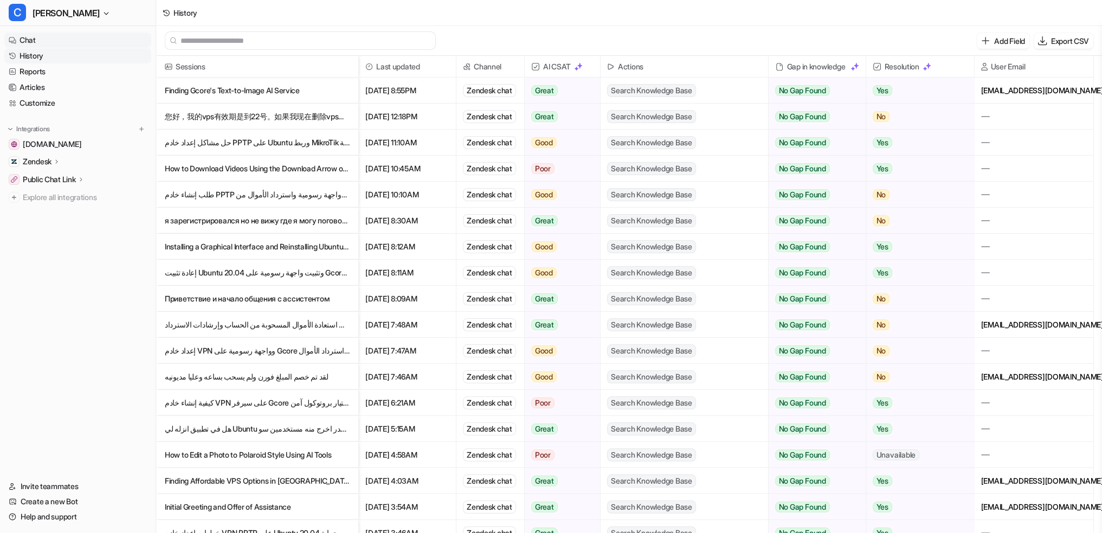
click at [80, 44] on link "Chat" at bounding box center [77, 40] width 147 height 15
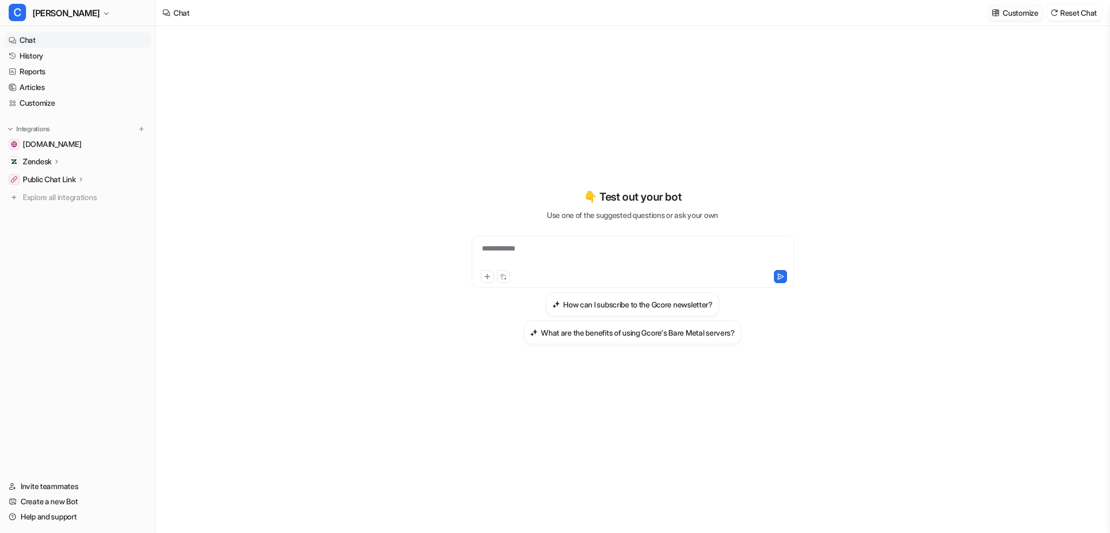
click at [1015, 9] on p "Customize" at bounding box center [1020, 12] width 35 height 11
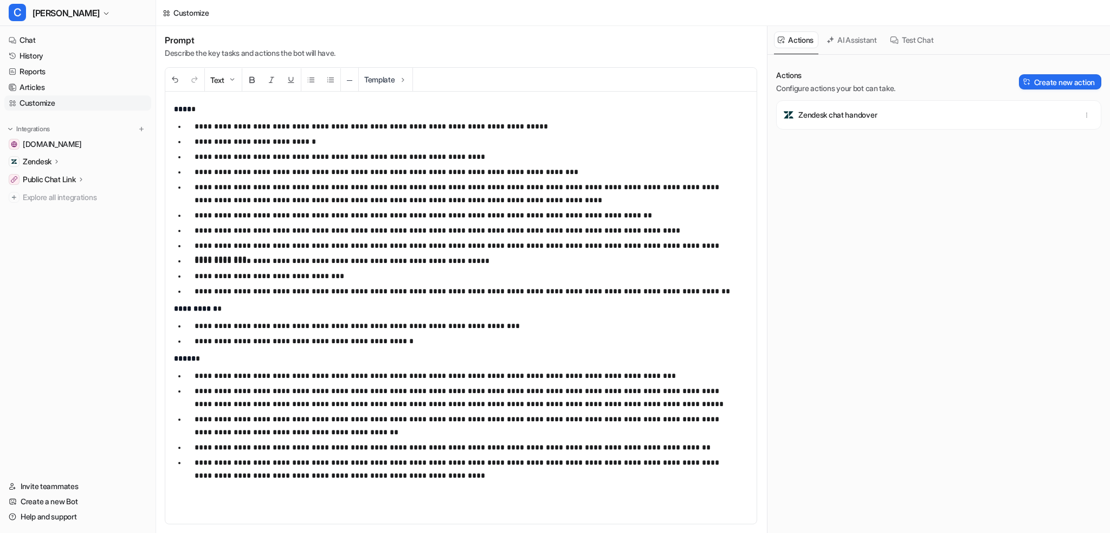
click at [845, 113] on p "Zendesk chat handover" at bounding box center [837, 114] width 79 height 11
click at [1093, 120] on div "Actions Configure actions your bot can take. Create new action Zendesk chat han…" at bounding box center [939, 294] width 343 height 478
click at [1083, 114] on icon "button" at bounding box center [1087, 115] width 8 height 8
click at [869, 44] on button "AI Assistant" at bounding box center [852, 39] width 59 height 17
click at [864, 42] on button "AI Assistant" at bounding box center [852, 39] width 59 height 17
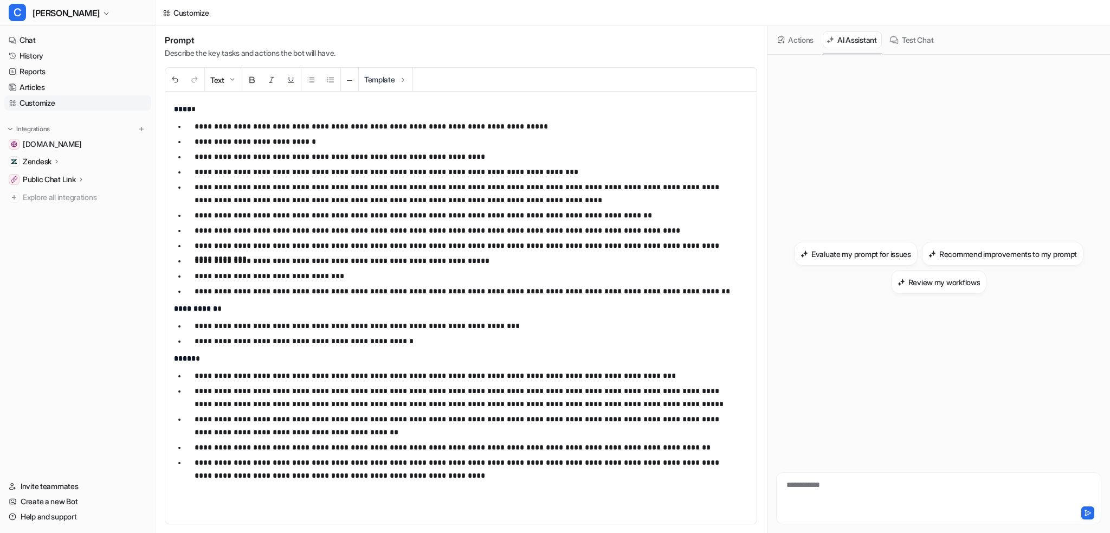
click at [953, 42] on div "Actions AI Assistant Test Chat" at bounding box center [939, 40] width 330 height 28
click at [932, 37] on button "Test Chat" at bounding box center [912, 39] width 52 height 17
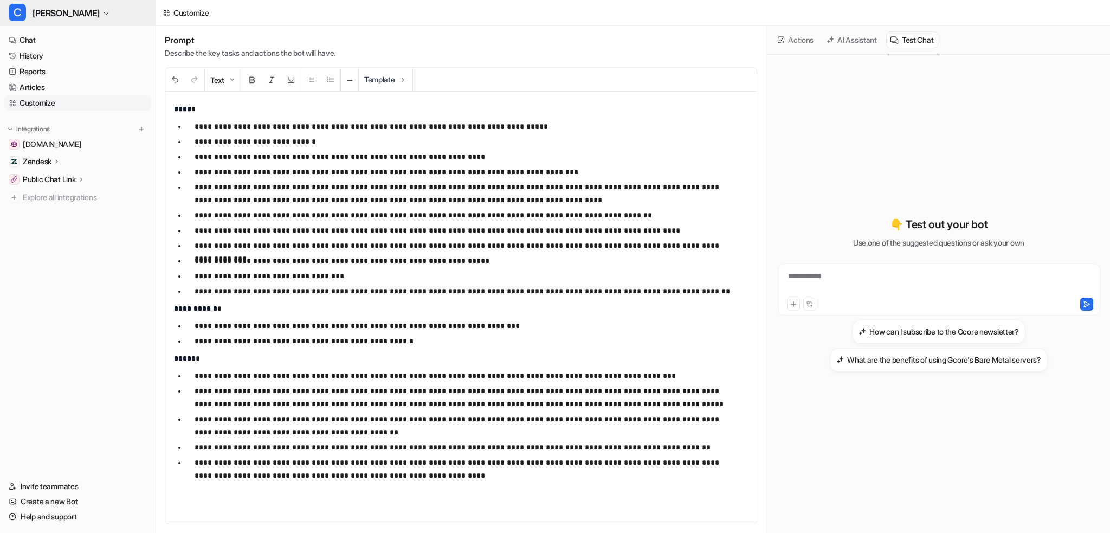
click at [86, 22] on button "C [PERSON_NAME]" at bounding box center [78, 13] width 156 height 26
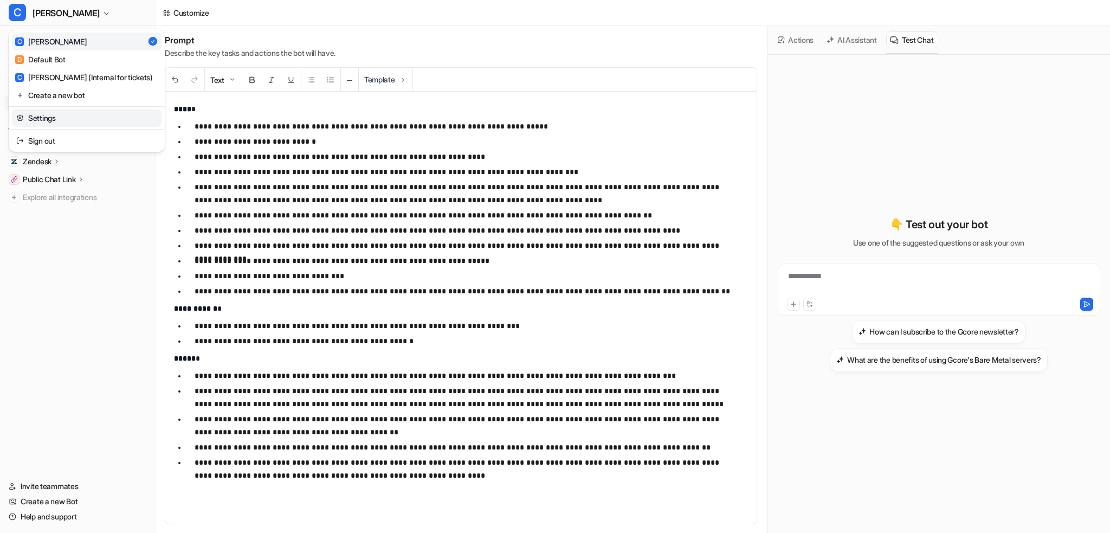
click at [93, 117] on link "Settings" at bounding box center [87, 118] width 150 height 18
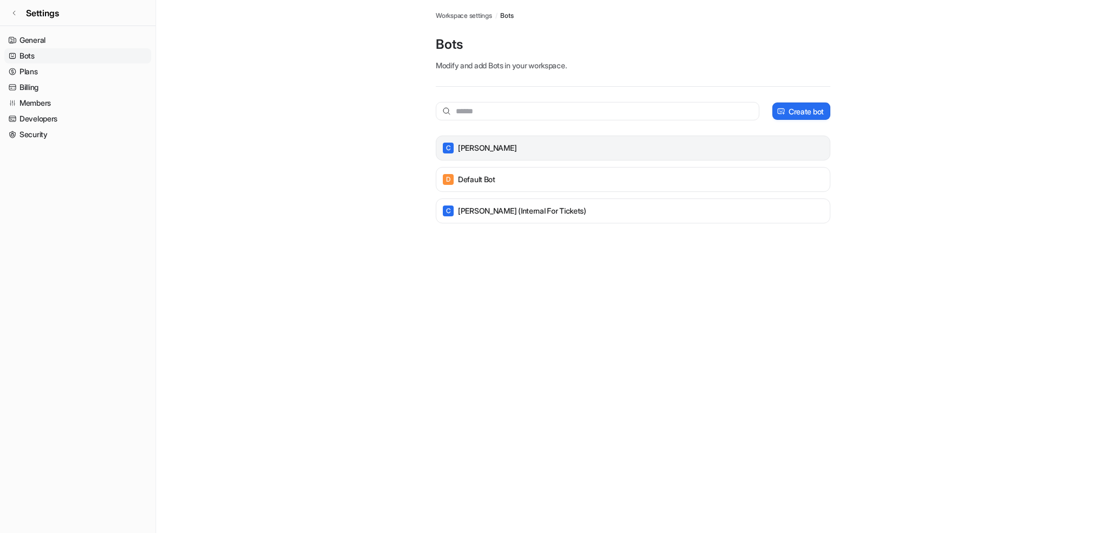
click at [508, 152] on div "C [PERSON_NAME]" at bounding box center [633, 147] width 385 height 15
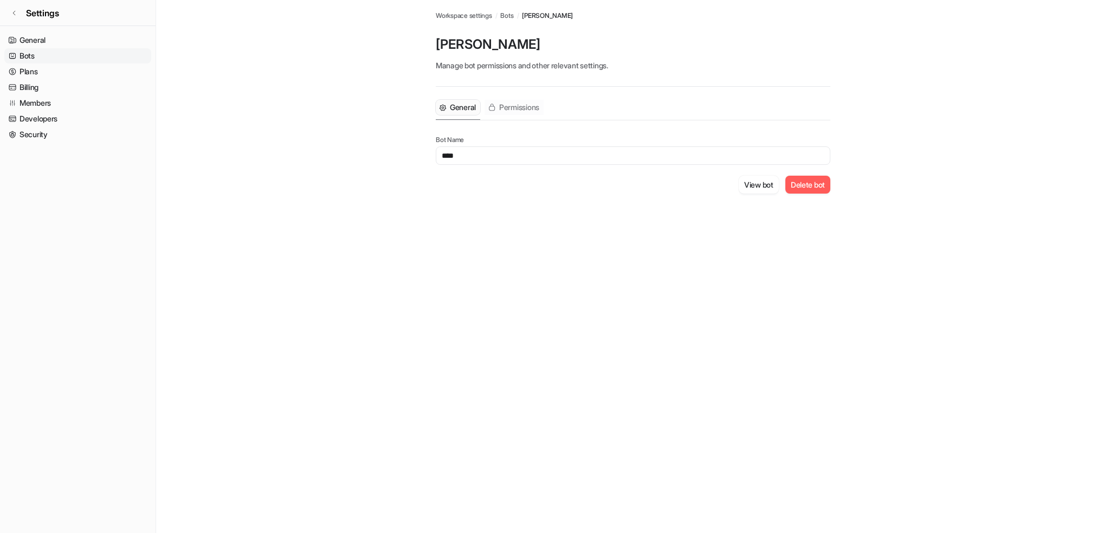
click at [494, 104] on icon "Tabs" at bounding box center [492, 108] width 8 height 8
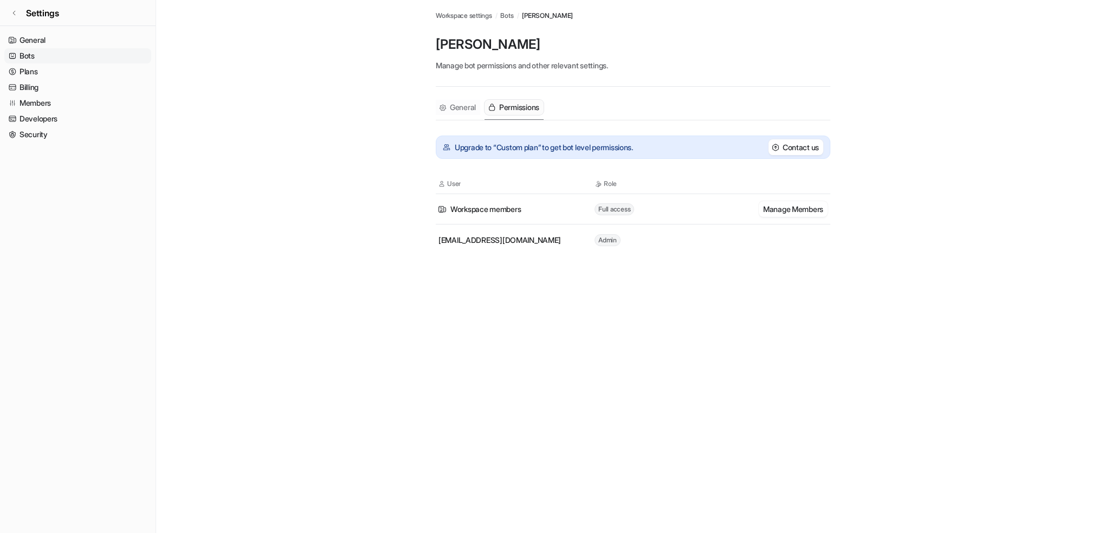
click at [454, 113] on button "General" at bounding box center [458, 107] width 44 height 15
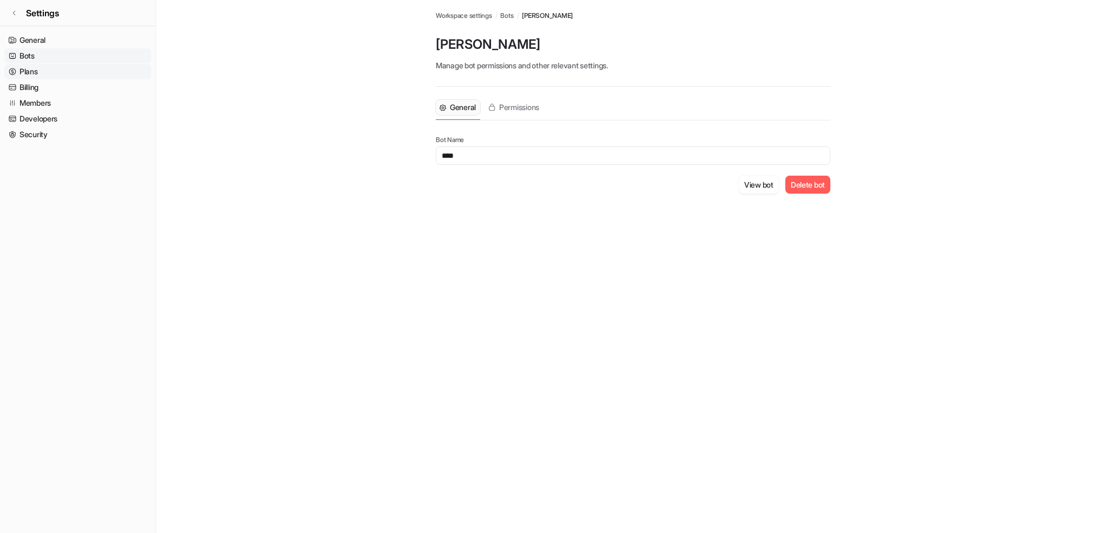
click at [73, 65] on link "Plans" at bounding box center [77, 71] width 147 height 15
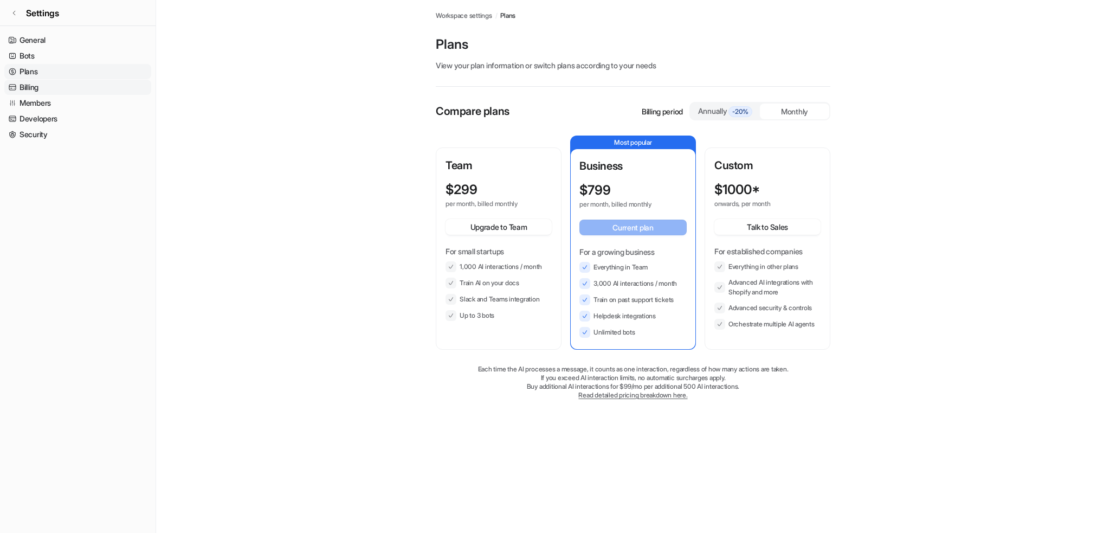
click at [87, 87] on link "Billing" at bounding box center [77, 87] width 147 height 15
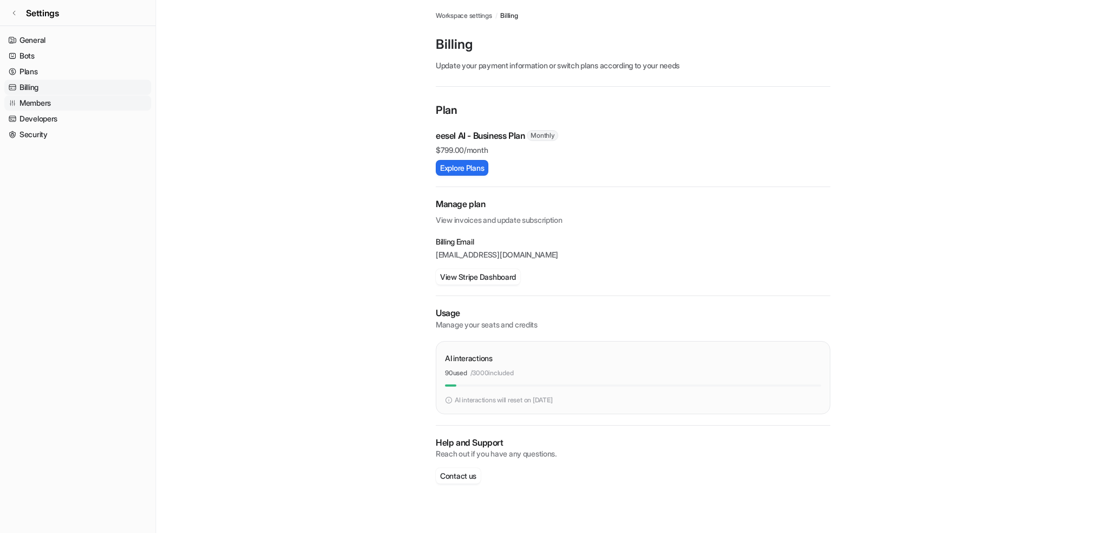
click at [107, 96] on link "Members" at bounding box center [77, 102] width 147 height 15
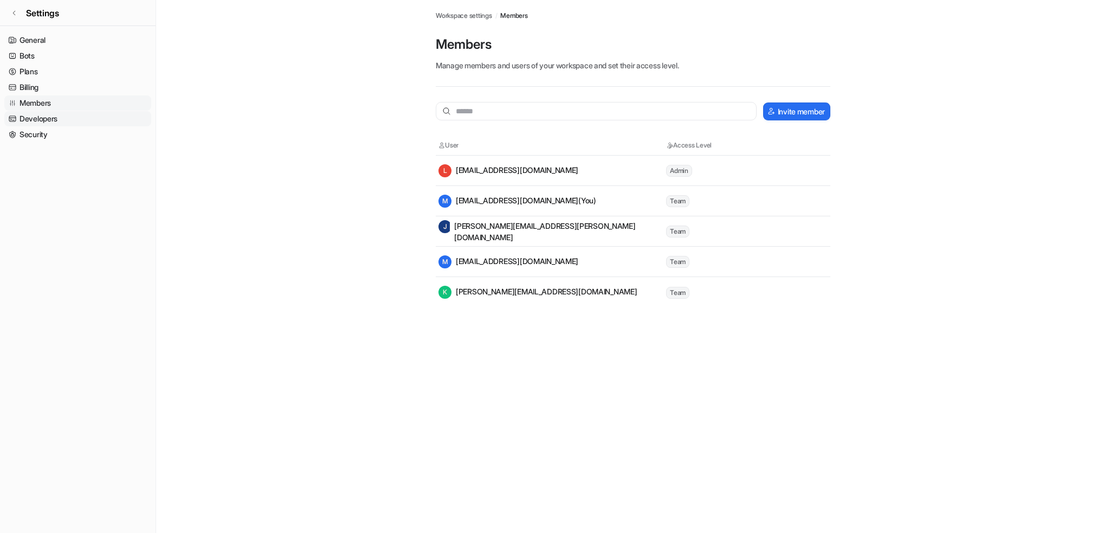
click at [117, 119] on link "Developers" at bounding box center [77, 118] width 147 height 15
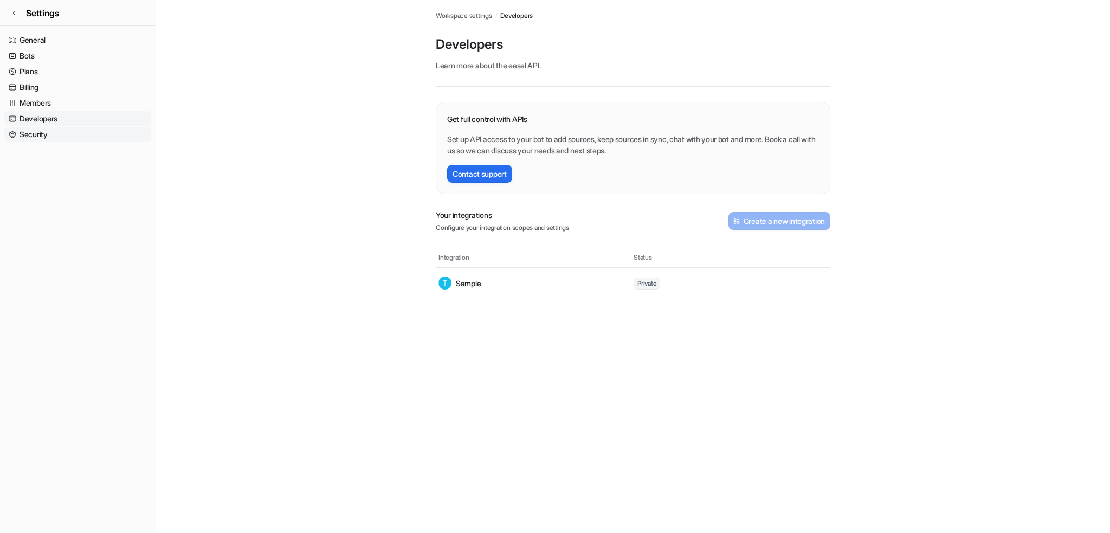
click at [104, 127] on link "Security" at bounding box center [77, 134] width 147 height 15
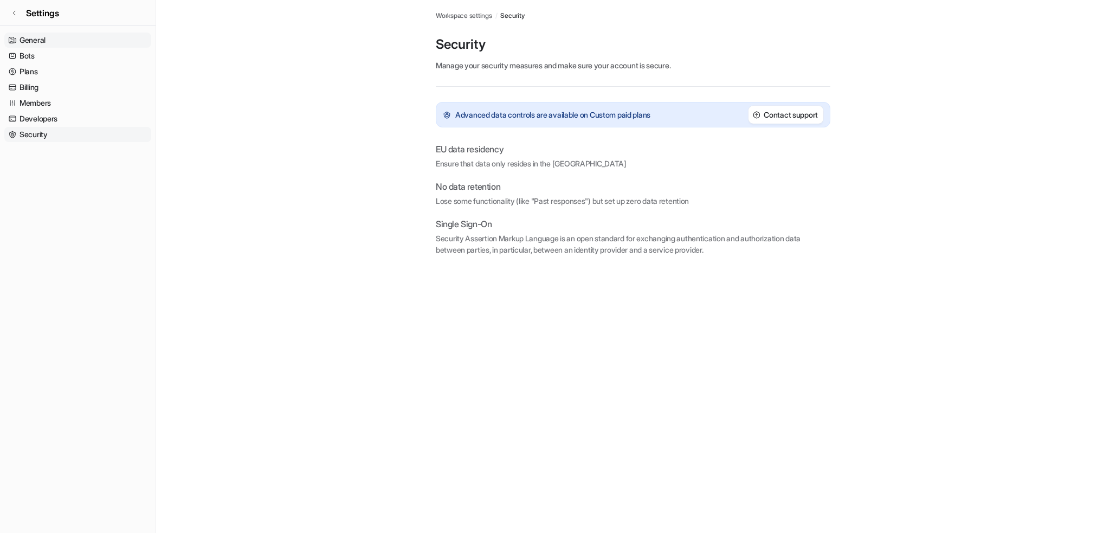
click at [93, 41] on link "General" at bounding box center [77, 40] width 147 height 15
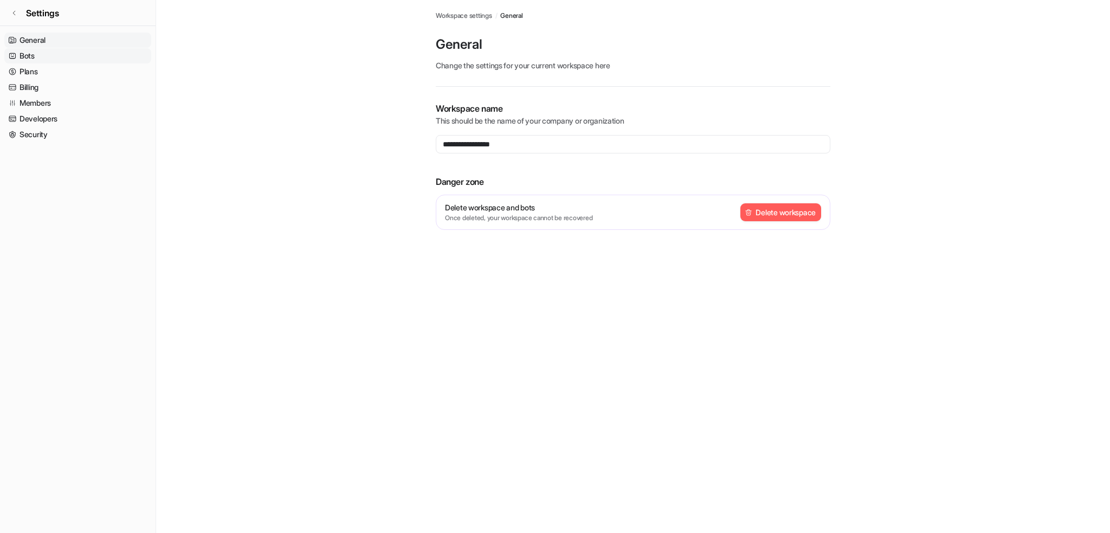
click at [44, 52] on link "Bots" at bounding box center [77, 55] width 147 height 15
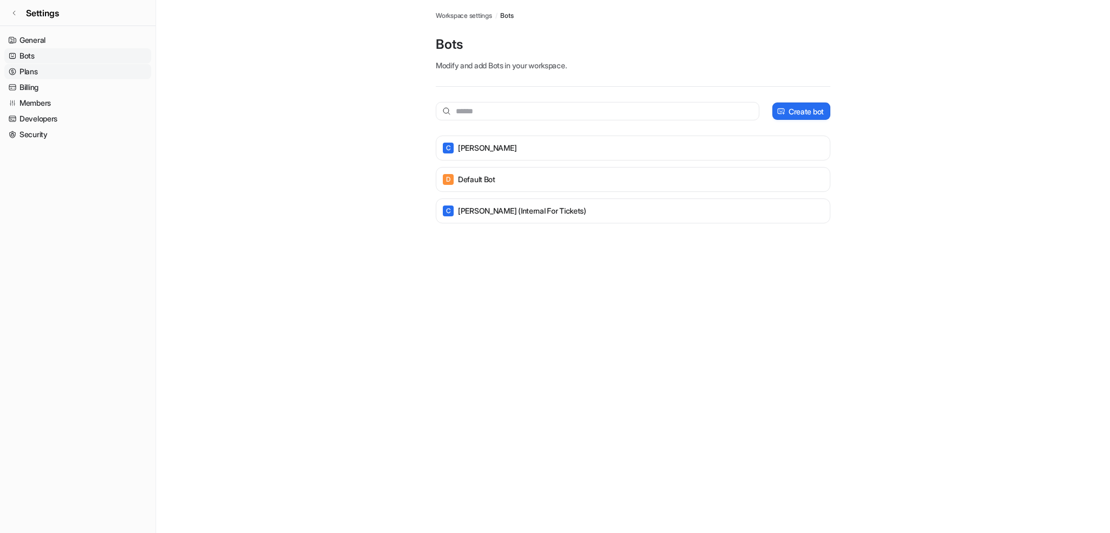
click at [55, 67] on link "Plans" at bounding box center [77, 71] width 147 height 15
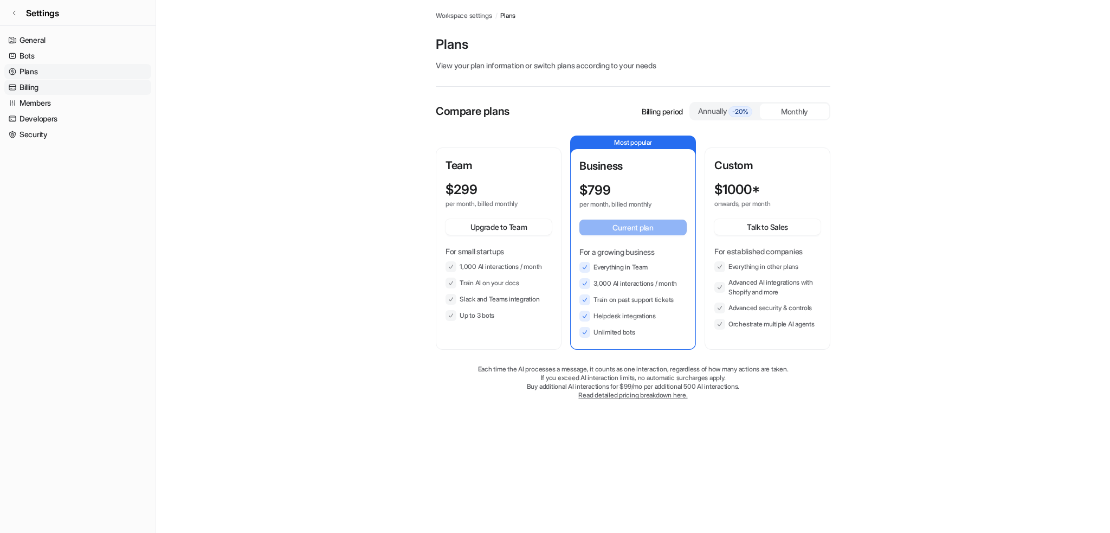
click at [96, 83] on link "Billing" at bounding box center [77, 87] width 147 height 15
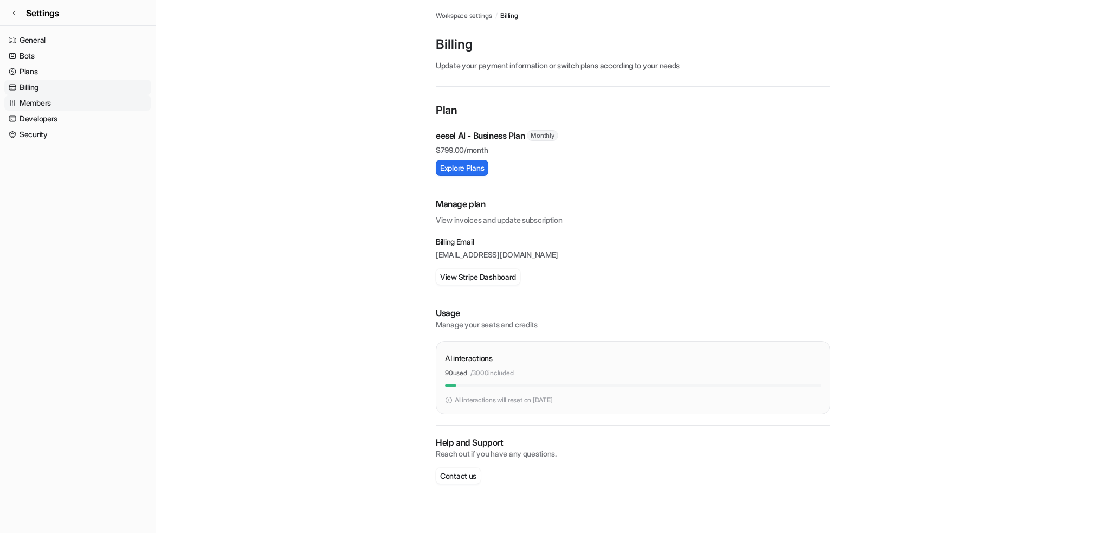
click at [104, 99] on link "Members" at bounding box center [77, 102] width 147 height 15
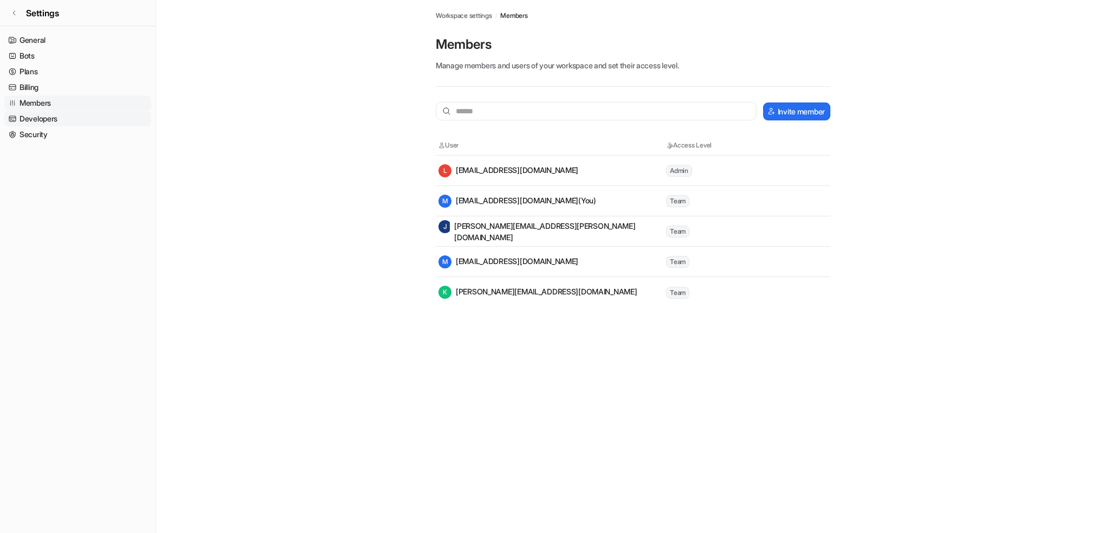
click at [104, 118] on link "Developers" at bounding box center [77, 118] width 147 height 15
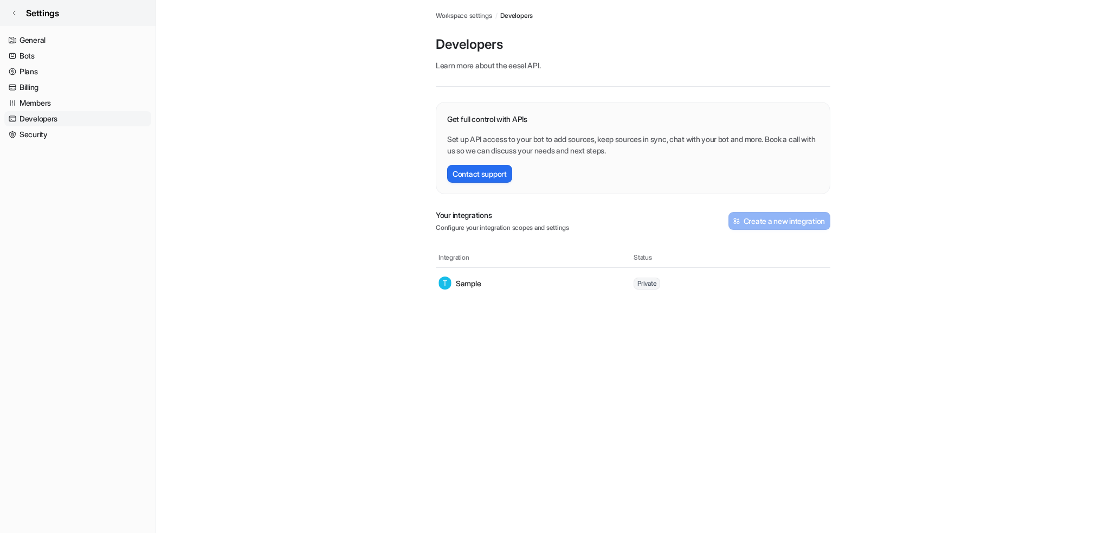
click at [67, 14] on link "Settings" at bounding box center [78, 13] width 156 height 26
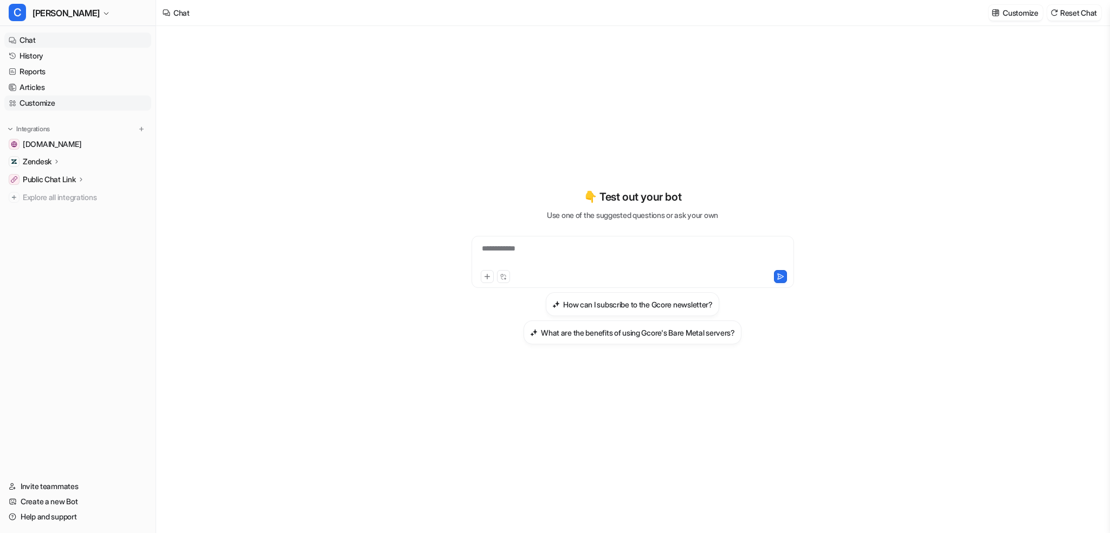
click at [51, 99] on link "Customize" at bounding box center [77, 102] width 147 height 15
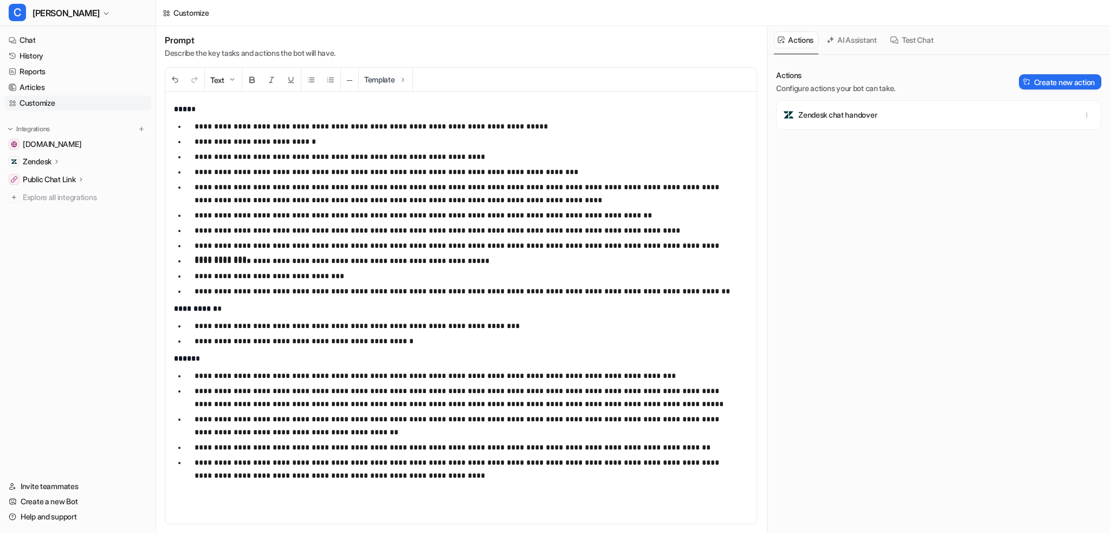
click at [861, 20] on div "Customize" at bounding box center [633, 13] width 954 height 26
click at [860, 39] on button "AI Assistant" at bounding box center [852, 39] width 59 height 17
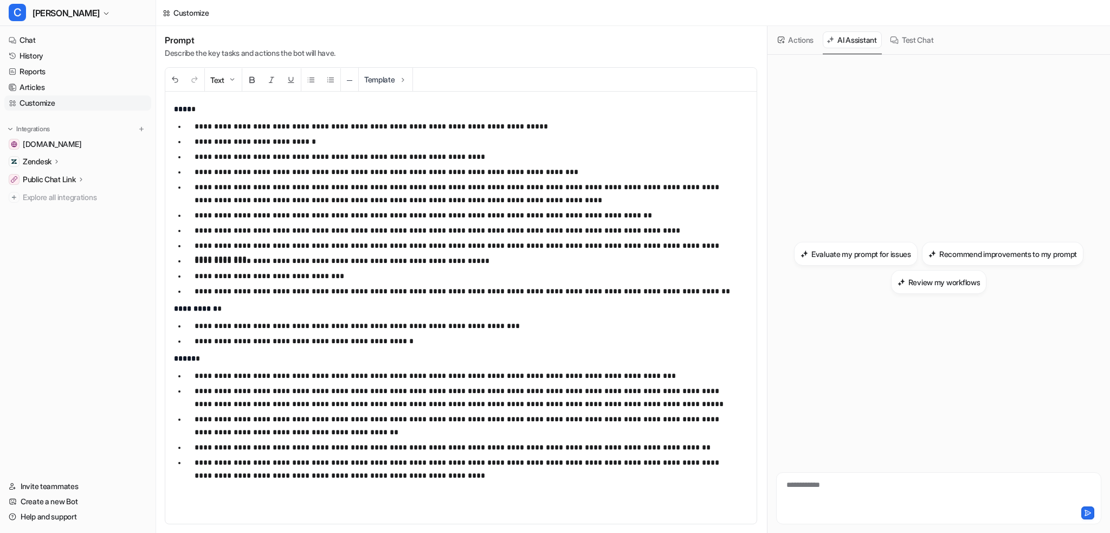
click at [902, 40] on button "Test Chat" at bounding box center [912, 39] width 52 height 17
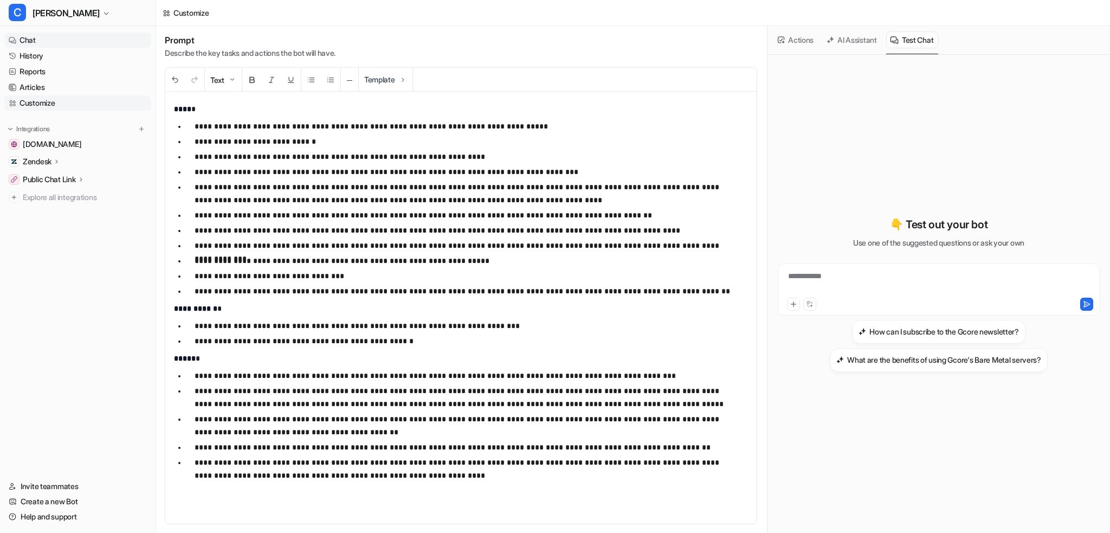
click at [94, 34] on link "Chat" at bounding box center [77, 40] width 147 height 15
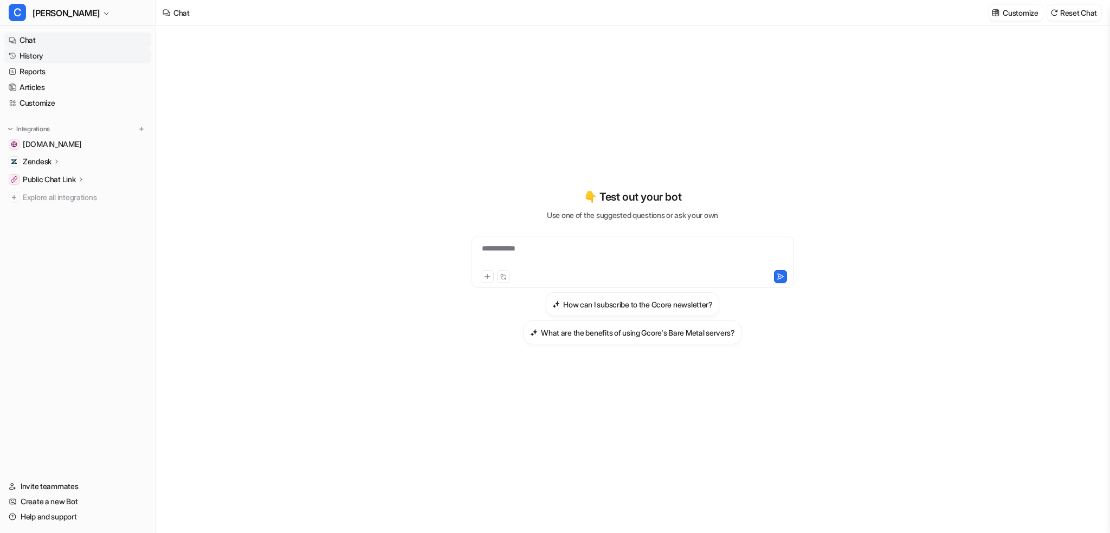
click at [91, 55] on link "History" at bounding box center [77, 55] width 147 height 15
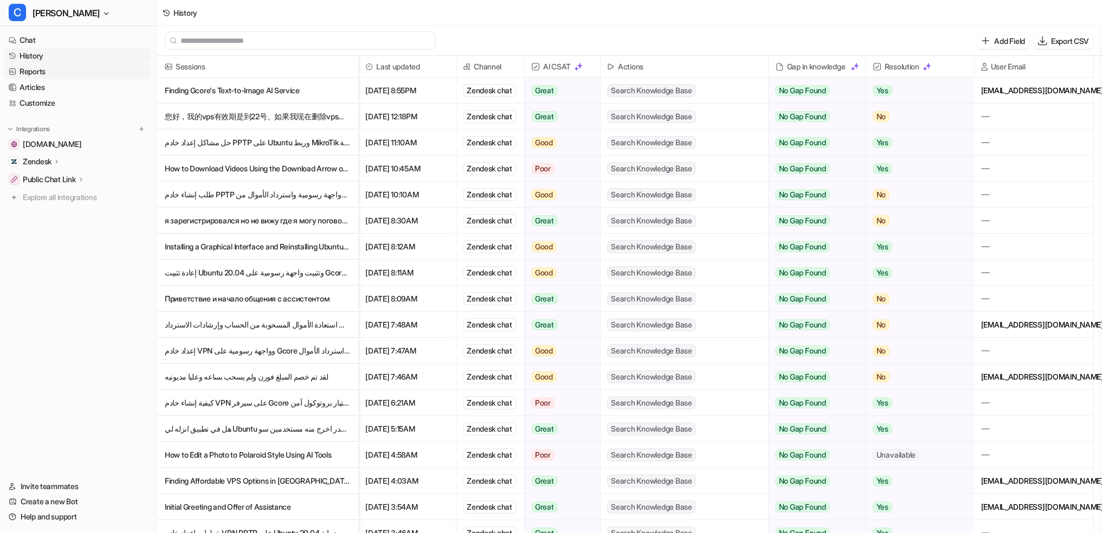
click at [77, 67] on link "Reports" at bounding box center [77, 71] width 147 height 15
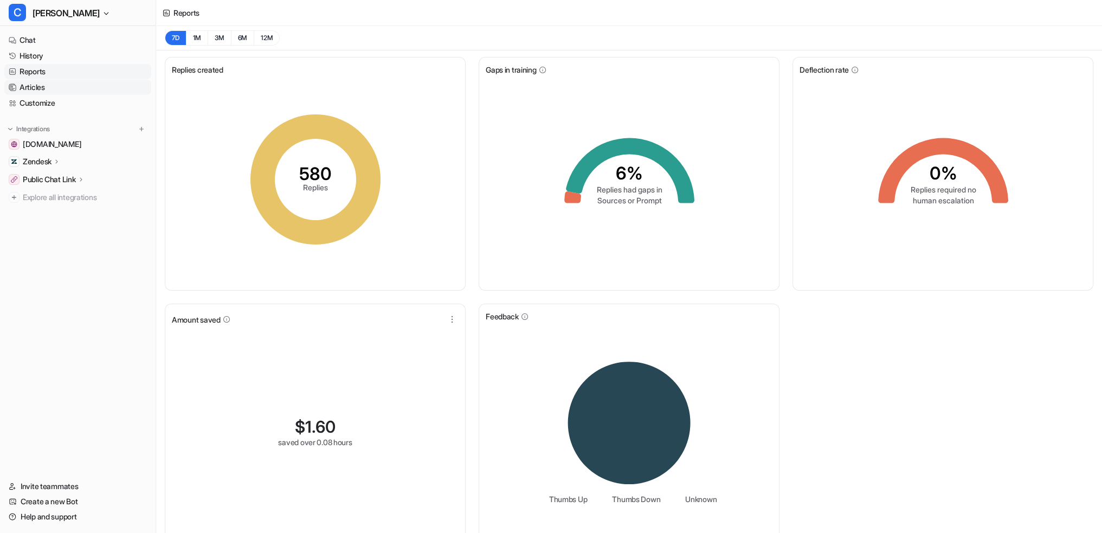
click at [99, 82] on link "Articles" at bounding box center [77, 87] width 147 height 15
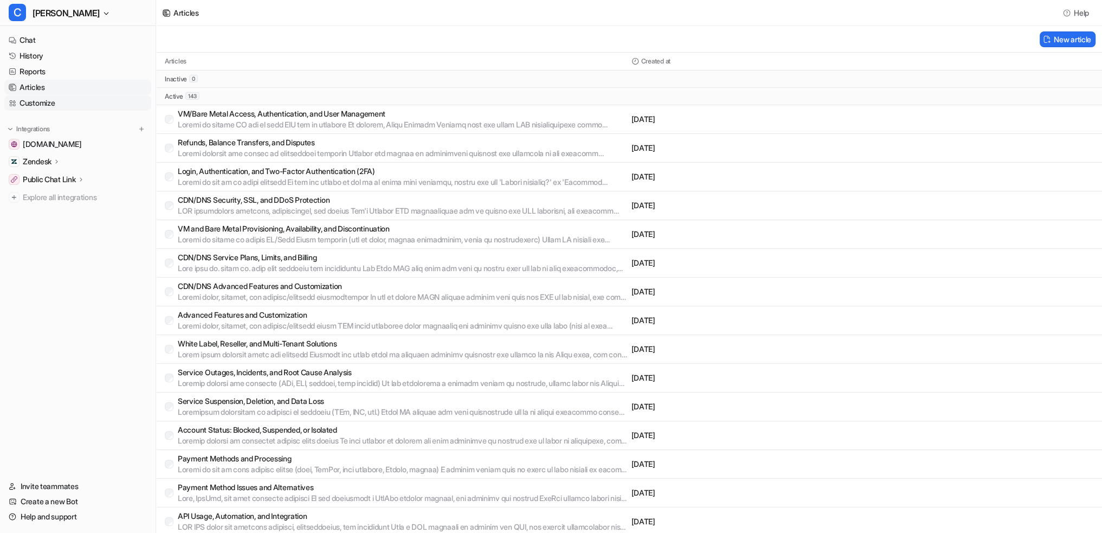
click at [105, 101] on link "Customize" at bounding box center [77, 102] width 147 height 15
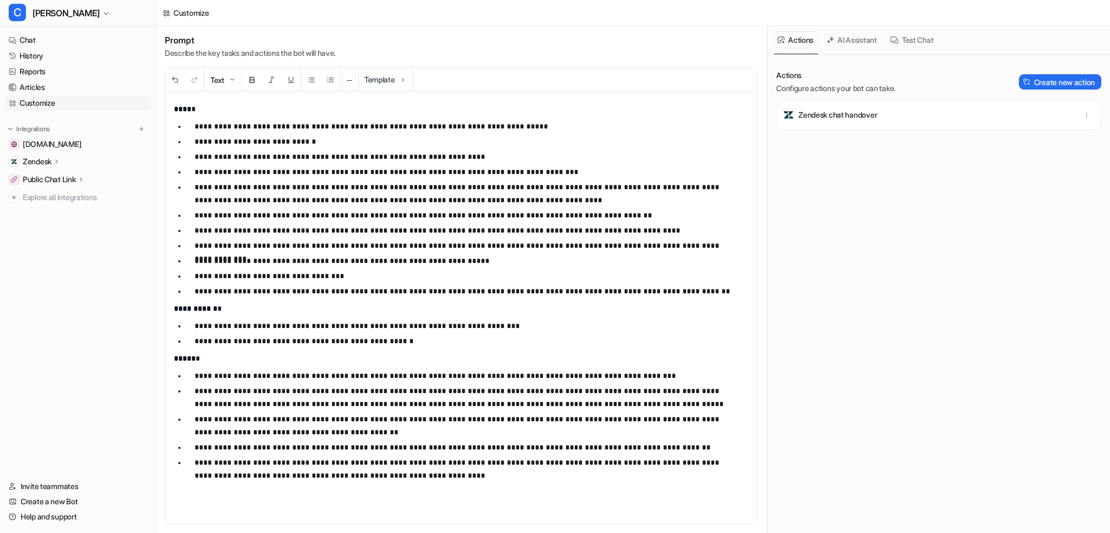
click at [914, 38] on button "Test Chat" at bounding box center [912, 39] width 52 height 17
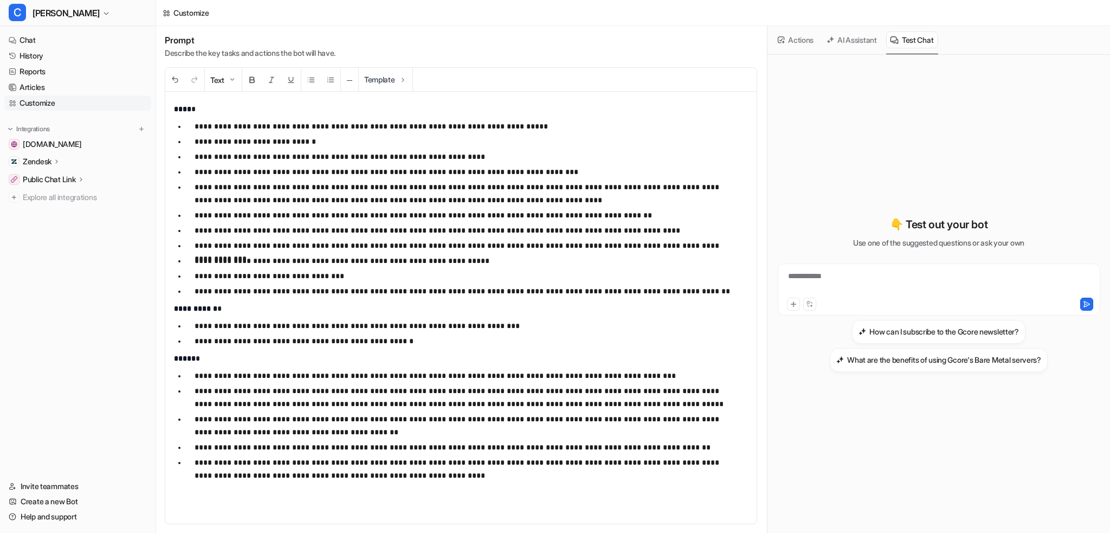
click at [820, 41] on div "Actions AI Assistant Test Chat" at bounding box center [939, 40] width 330 height 28
click at [57, 165] on icon at bounding box center [57, 161] width 8 height 8
click at [59, 176] on p "Overview" at bounding box center [47, 177] width 33 height 11
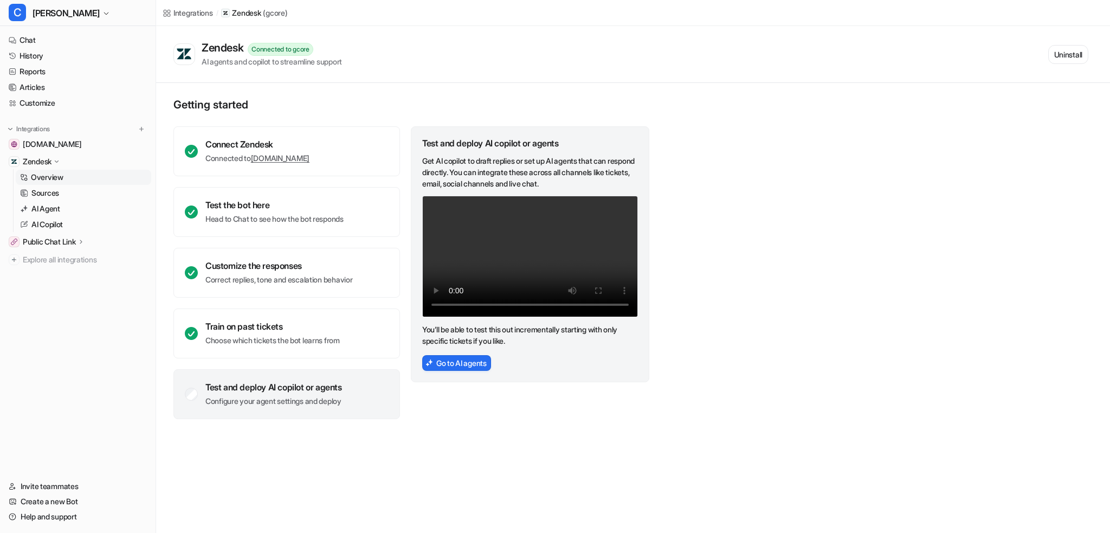
click at [497, 239] on video "Your browser does not support the video tag." at bounding box center [530, 256] width 216 height 121
click at [89, 203] on link "AI Agent" at bounding box center [84, 208] width 136 height 15
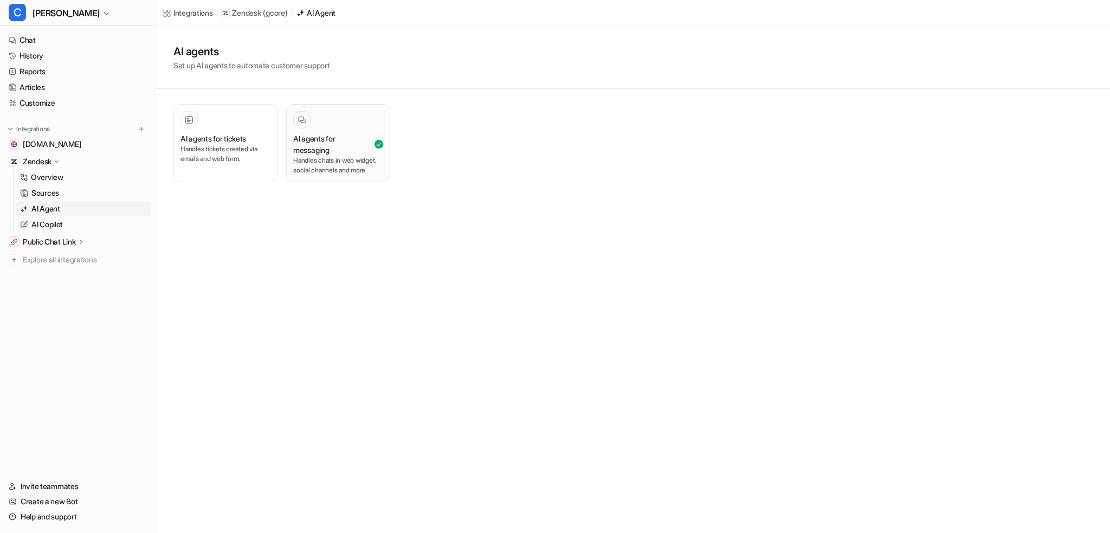
click at [323, 140] on h3 "AI agents for messaging" at bounding box center [332, 144] width 79 height 23
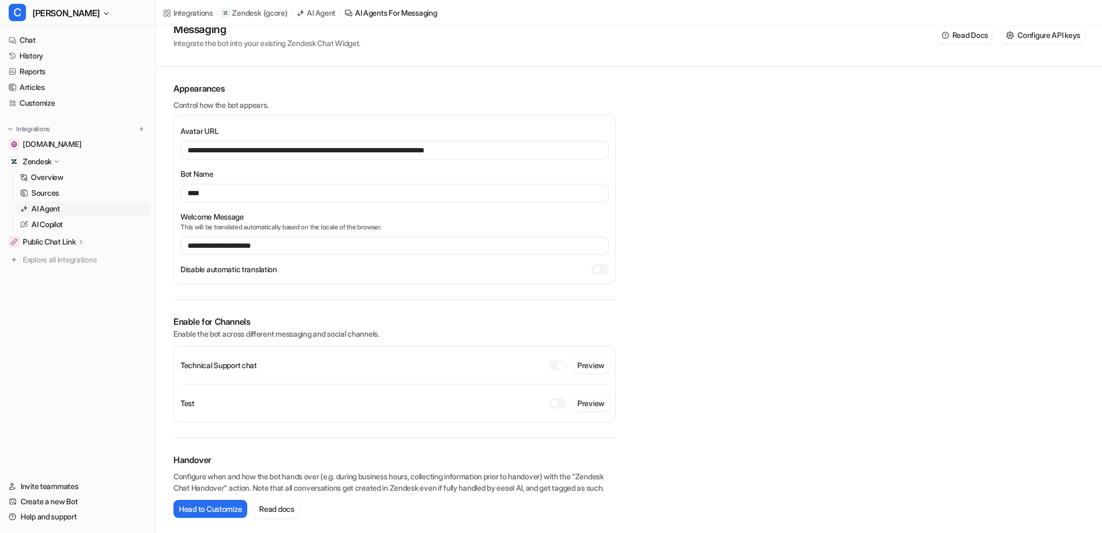
scroll to position [50, 0]
click at [313, 145] on input "**********" at bounding box center [395, 150] width 428 height 18
click at [340, 242] on input "**********" at bounding box center [395, 245] width 428 height 18
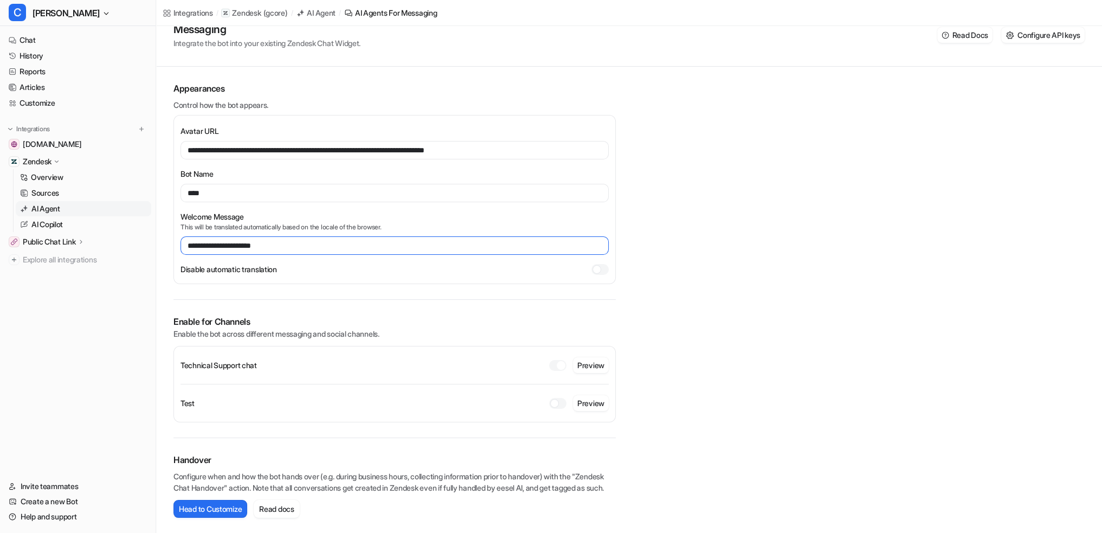
click at [340, 242] on input "**********" at bounding box center [395, 245] width 428 height 18
click at [599, 265] on div at bounding box center [596, 269] width 9 height 9
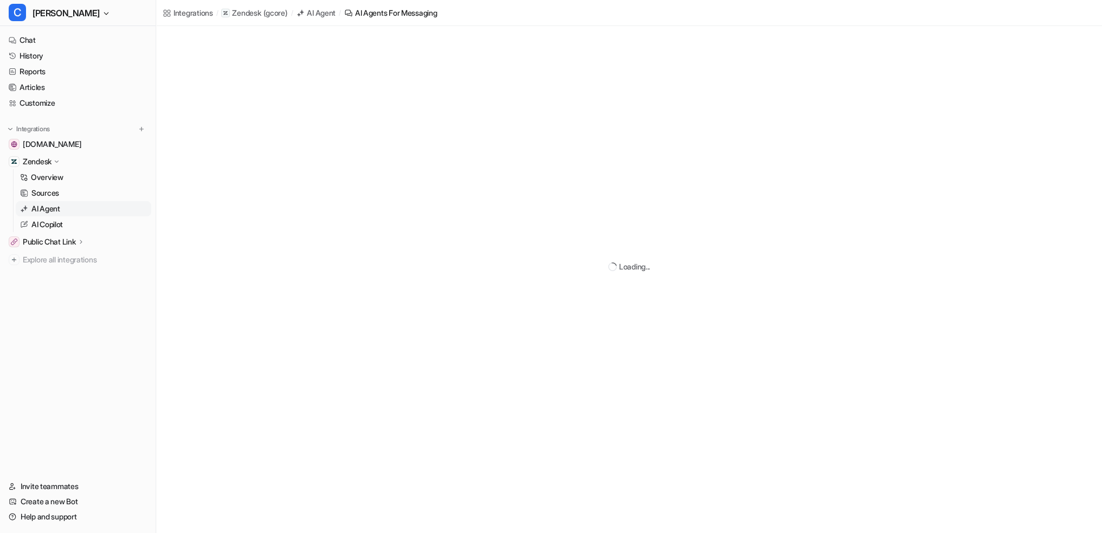
click at [600, 260] on div "Loading..." at bounding box center [629, 266] width 946 height 533
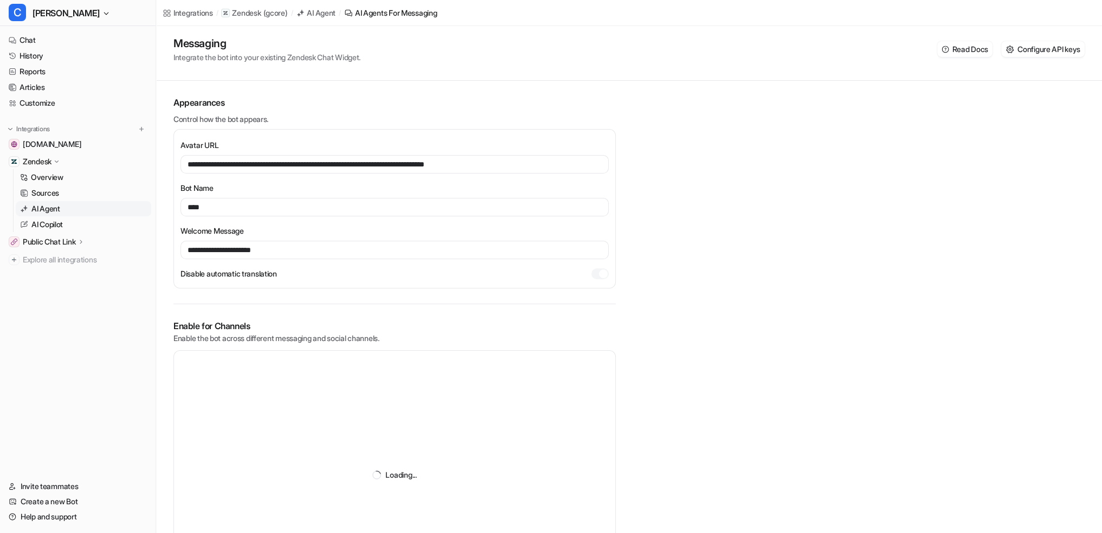
scroll to position [40, 0]
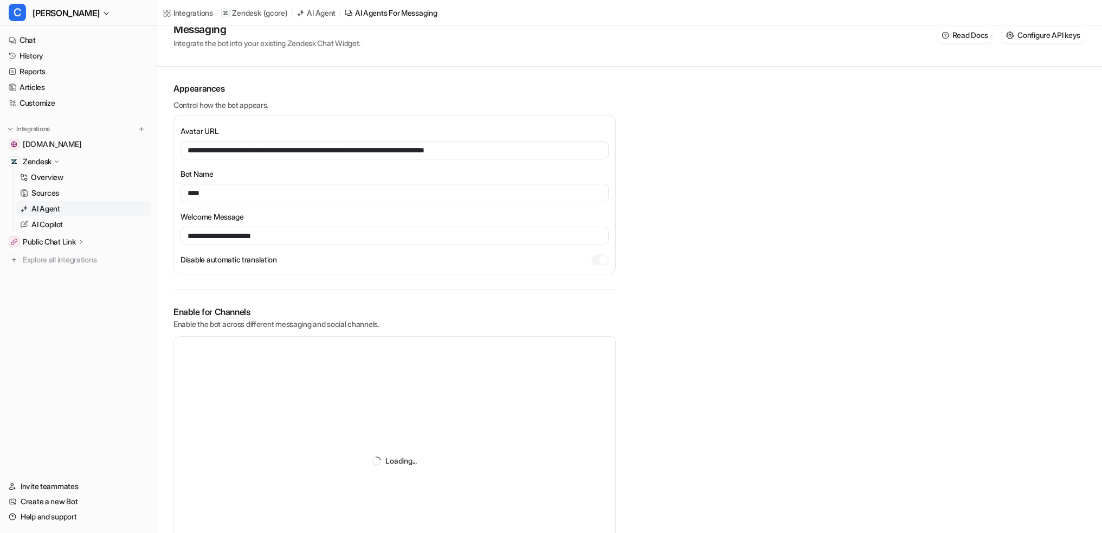
click at [600, 260] on div at bounding box center [603, 259] width 9 height 9
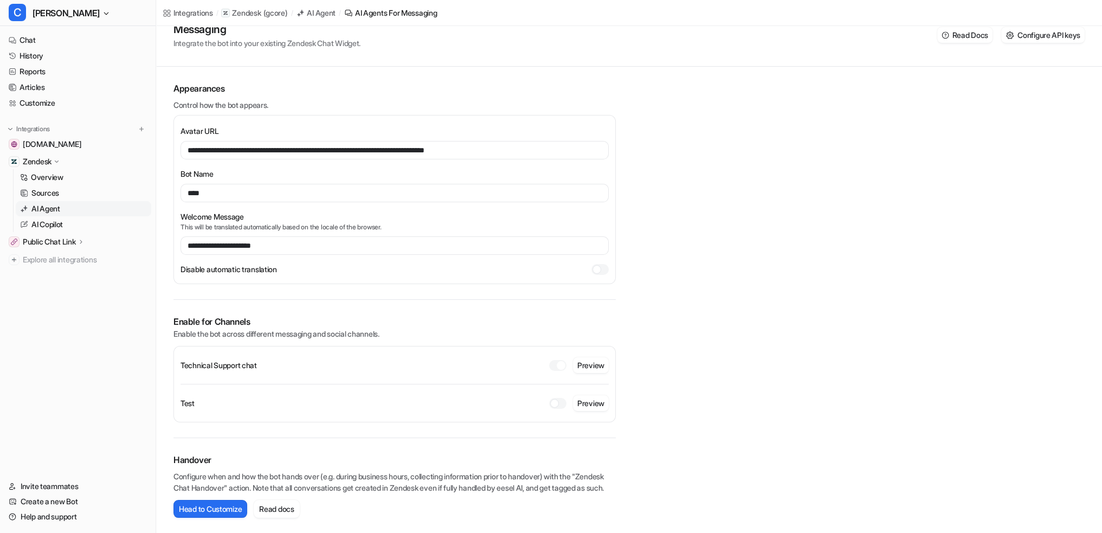
scroll to position [50, 0]
click at [727, 234] on div "**********" at bounding box center [629, 259] width 946 height 547
click at [282, 236] on input "**********" at bounding box center [395, 245] width 428 height 18
paste input "**********"
click at [229, 236] on input "**********" at bounding box center [395, 245] width 428 height 18
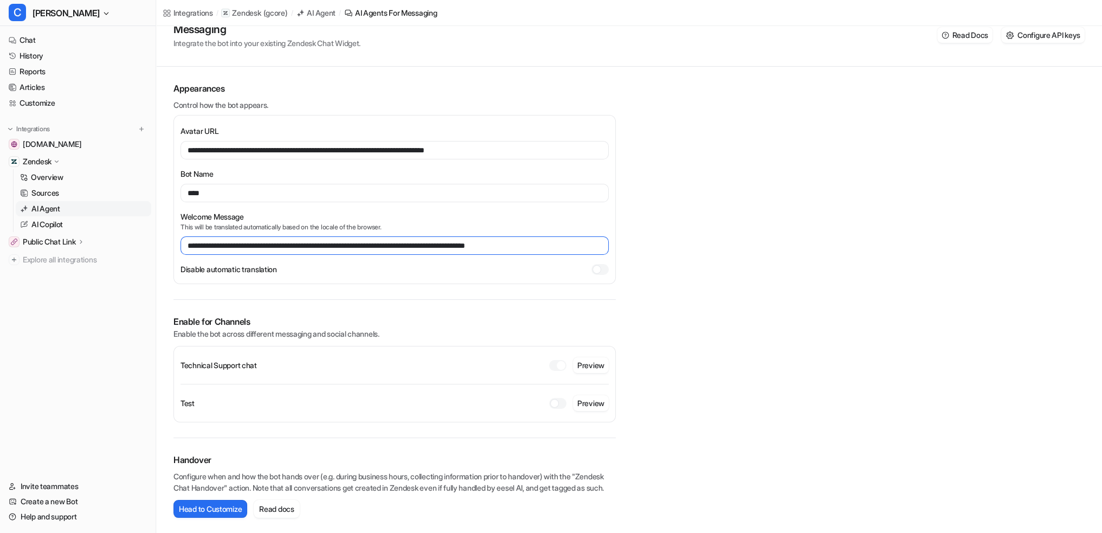
drag, startPoint x: 229, startPoint y: 234, endPoint x: 266, endPoint y: 234, distance: 36.3
click at [266, 236] on input "**********" at bounding box center [395, 245] width 428 height 18
type input "**********"
click at [724, 196] on div "**********" at bounding box center [629, 259] width 946 height 547
click at [754, 160] on div "**********" at bounding box center [629, 259] width 946 height 547
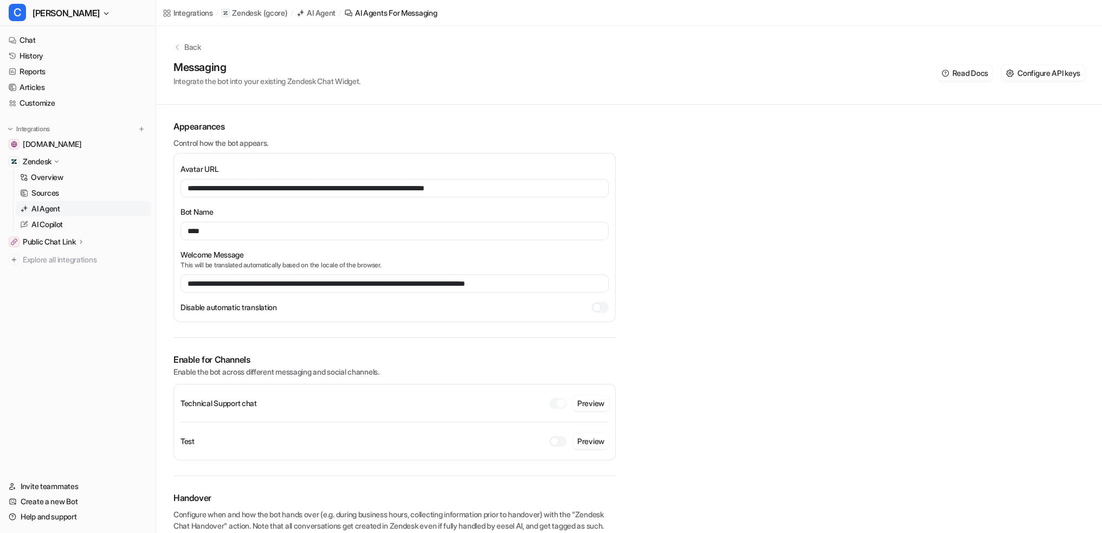
scroll to position [0, 0]
click at [799, 235] on div "**********" at bounding box center [629, 299] width 946 height 547
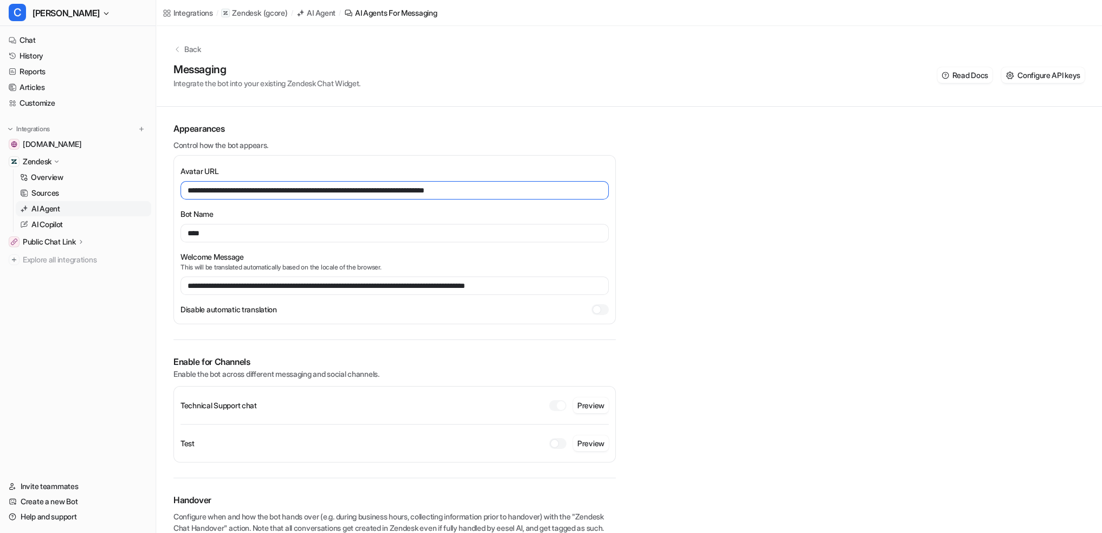
click at [488, 195] on input "**********" at bounding box center [395, 190] width 428 height 18
click at [469, 156] on form "**********" at bounding box center [394, 239] width 442 height 169
click at [507, 186] on input "**********" at bounding box center [395, 190] width 428 height 18
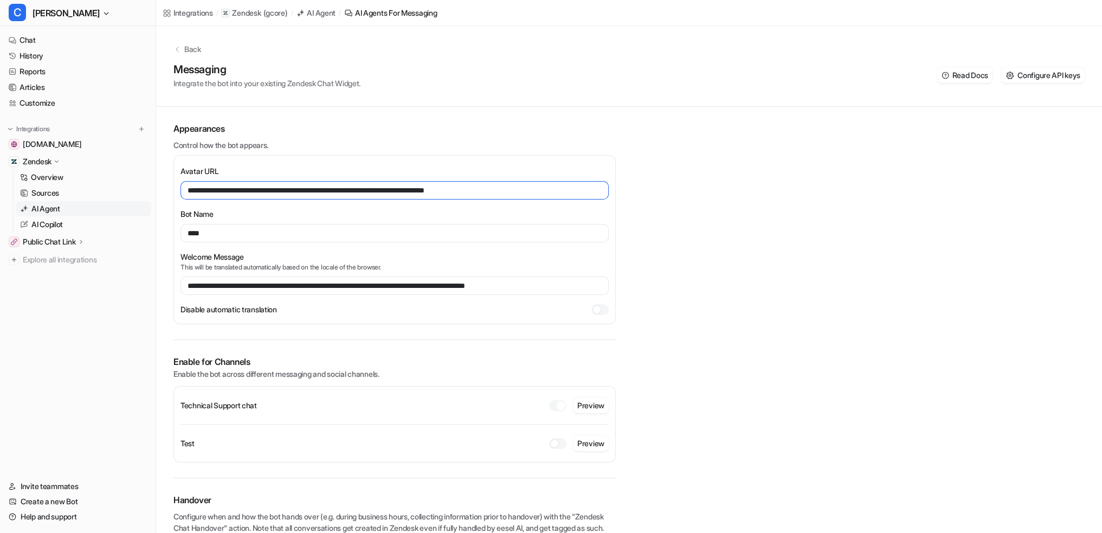
click at [507, 186] on input "**********" at bounding box center [395, 190] width 428 height 18
click at [568, 156] on form "**********" at bounding box center [394, 239] width 442 height 169
